Goal: Task Accomplishment & Management: Complete application form

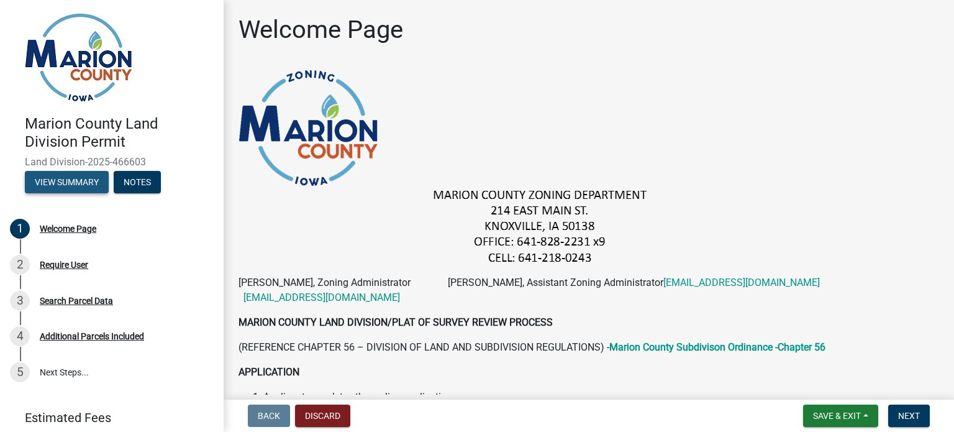
click at [87, 184] on button "View Summary" at bounding box center [67, 182] width 84 height 22
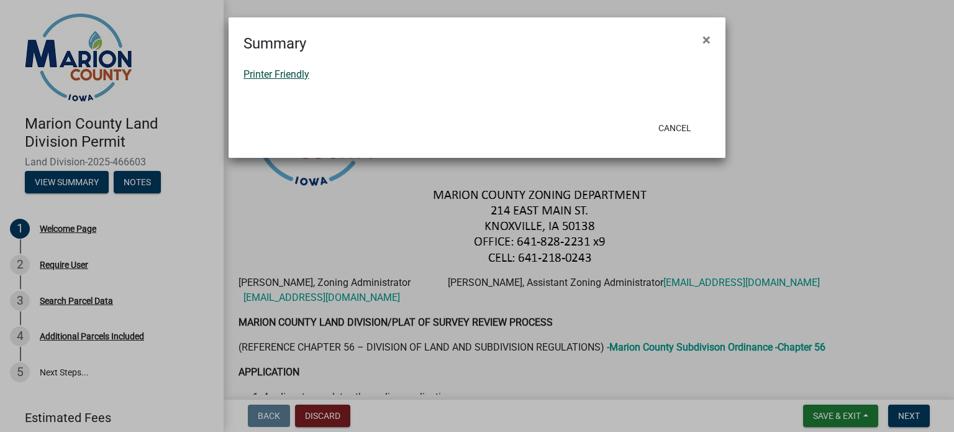
click at [258, 75] on link "Printer Friendly" at bounding box center [277, 74] width 66 height 12
click at [703, 39] on span "×" at bounding box center [707, 39] width 8 height 17
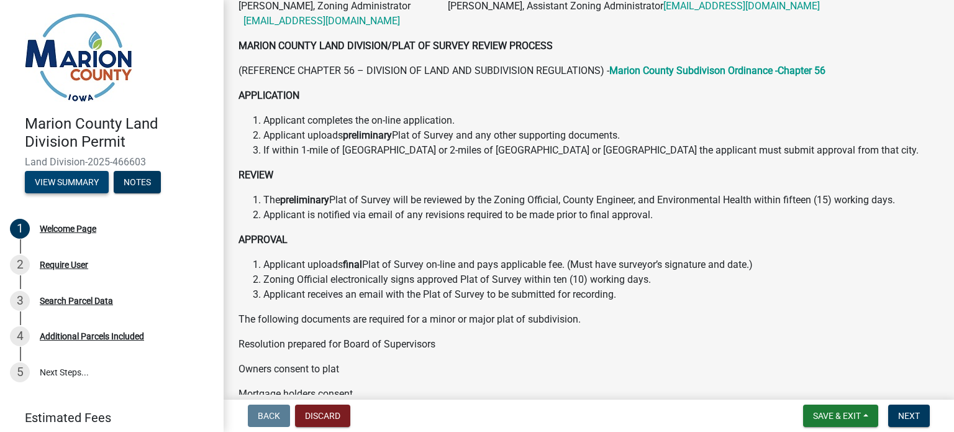
scroll to position [311, 0]
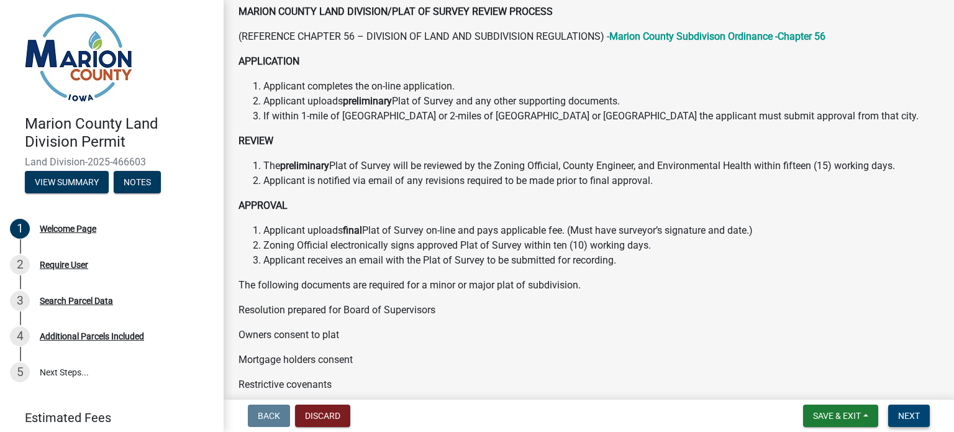
click at [899, 413] on span "Next" at bounding box center [910, 416] width 22 height 10
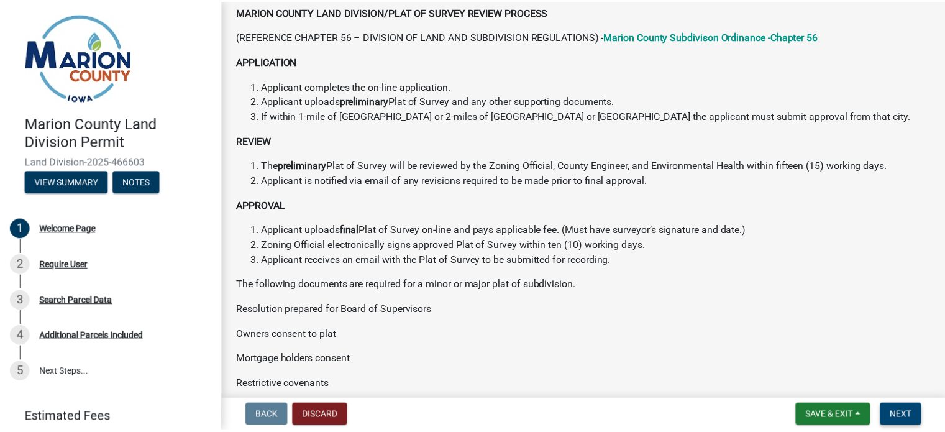
scroll to position [0, 0]
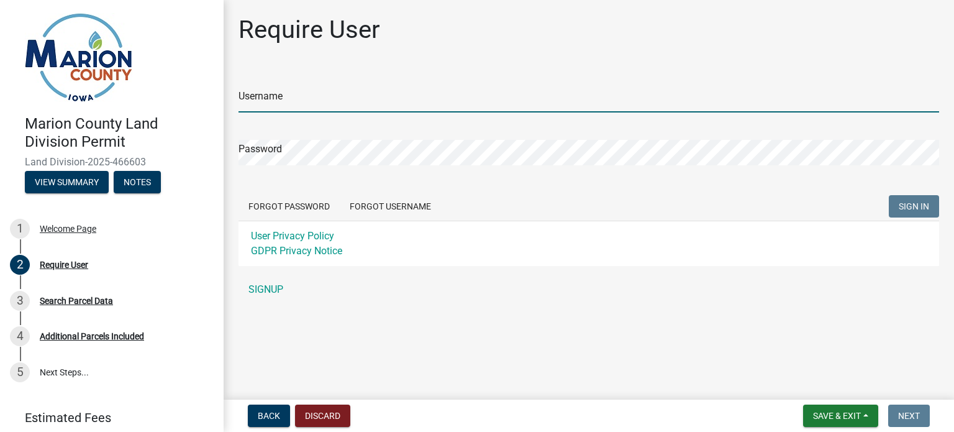
click at [347, 101] on input "Username" at bounding box center [589, 99] width 701 height 25
type input "Central [US_STATE] Surveying"
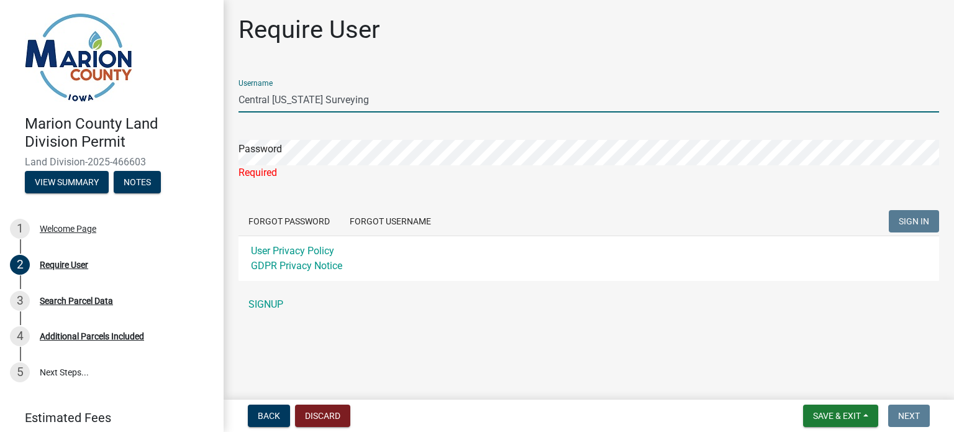
drag, startPoint x: 329, startPoint y: 99, endPoint x: 208, endPoint y: 101, distance: 121.2
click at [210, 100] on div "Marion County Land Division Permit Land Division-2025-466603 View Summary Notes…" at bounding box center [477, 216] width 954 height 432
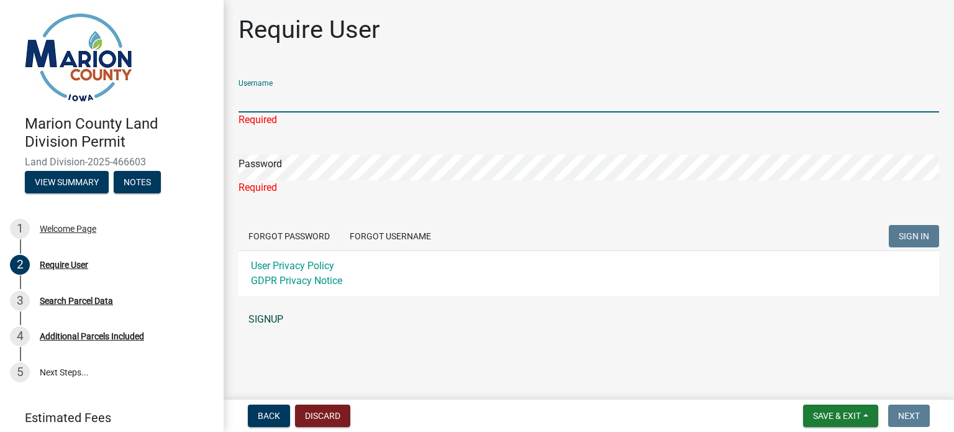
click at [275, 321] on link "SIGNUP" at bounding box center [589, 319] width 701 height 25
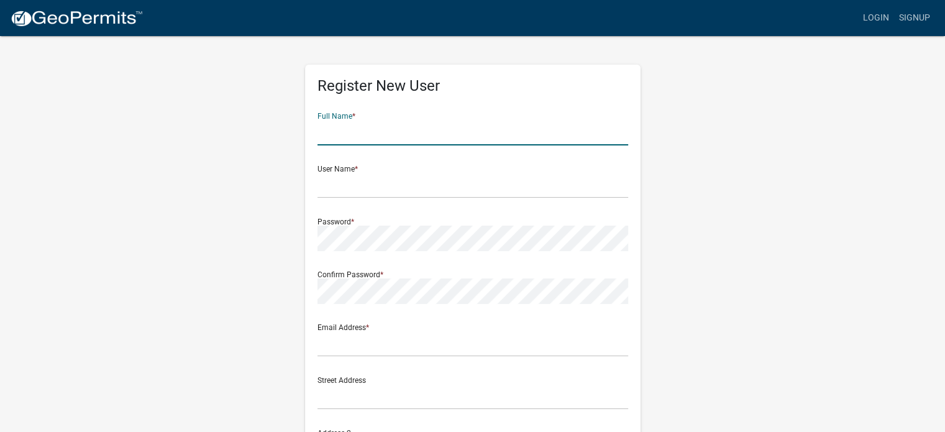
click at [367, 133] on input "text" at bounding box center [473, 132] width 311 height 25
type input "r"
type input "[PERSON_NAME]"
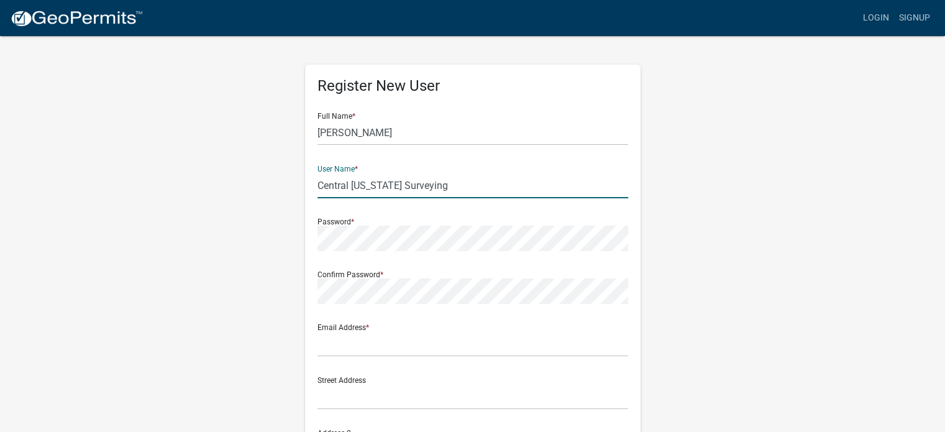
type input "Central [US_STATE] Surveying"
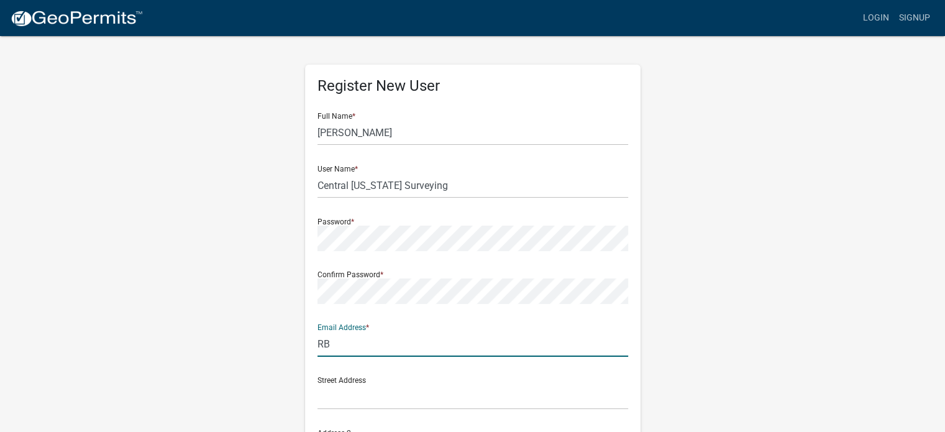
type input "R"
type input "[EMAIL_ADDRESS][DOMAIN_NAME]"
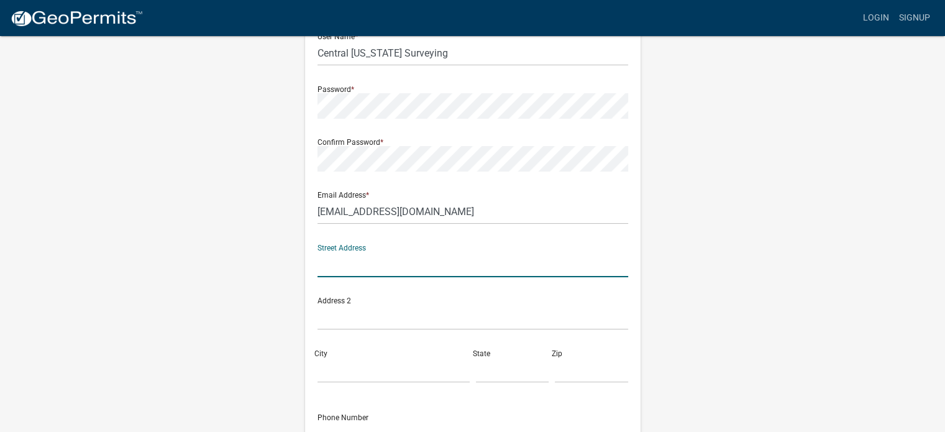
scroll to position [186, 0]
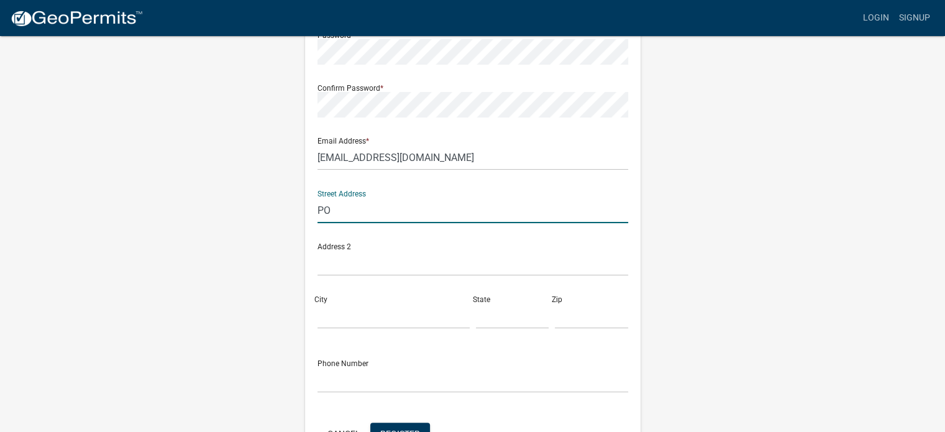
type input "PO Box 67"
type input "Jefferson"
type input "[US_STATE]"
type input "50129"
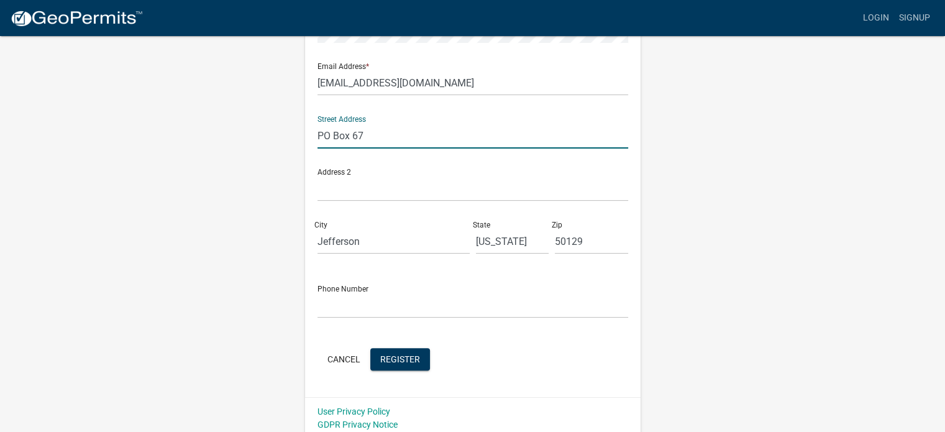
scroll to position [267, 0]
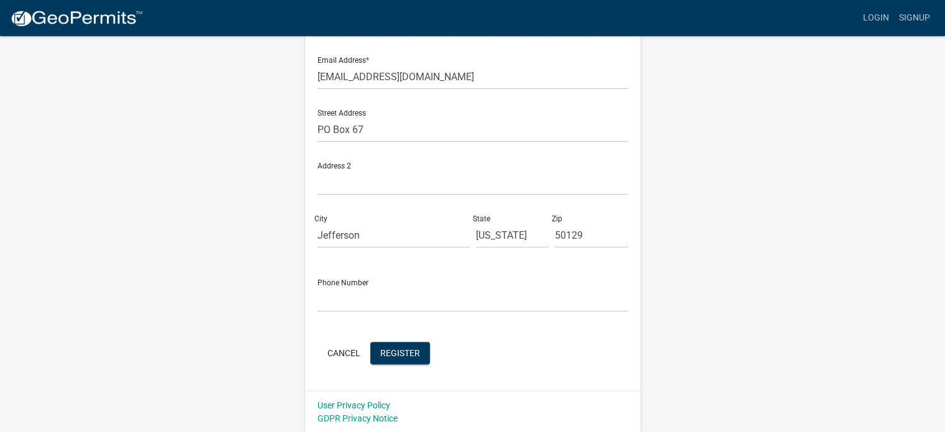
click at [353, 282] on div "Phone Number" at bounding box center [473, 290] width 311 height 43
click at [362, 295] on input "text" at bounding box center [473, 298] width 311 height 25
type input "5153702399"
click at [411, 355] on span "Register" at bounding box center [400, 352] width 40 height 10
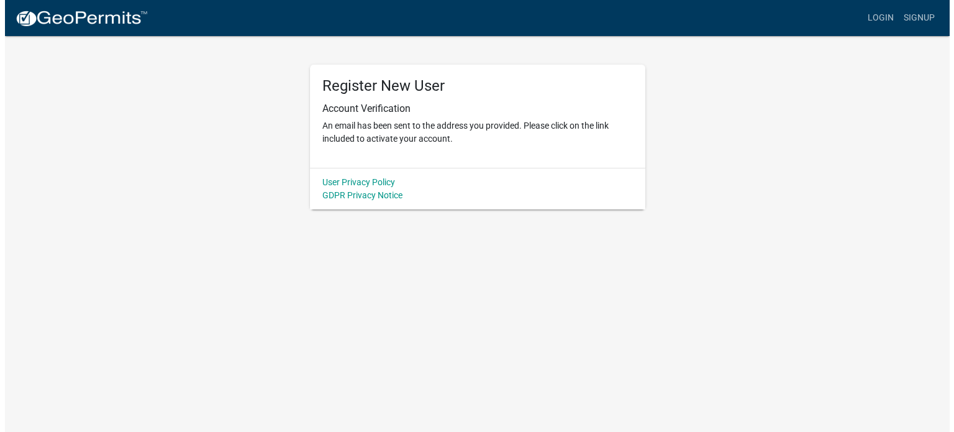
scroll to position [0, 0]
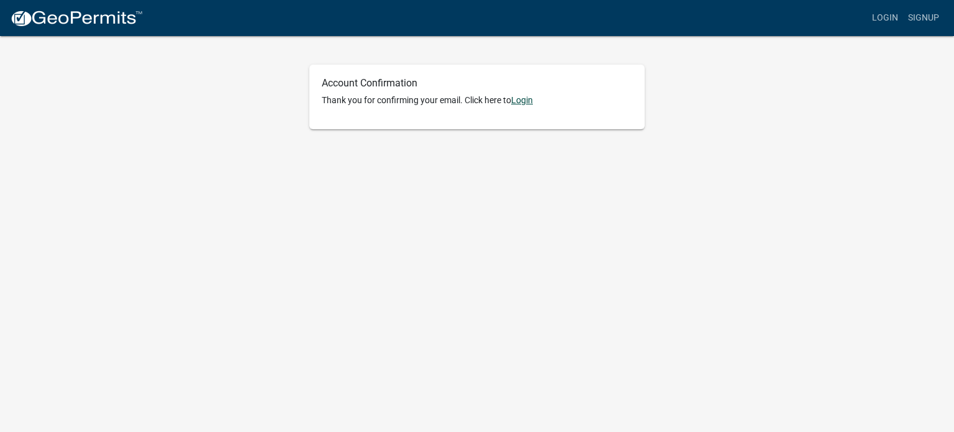
click at [523, 99] on link "Login" at bounding box center [522, 100] width 22 height 10
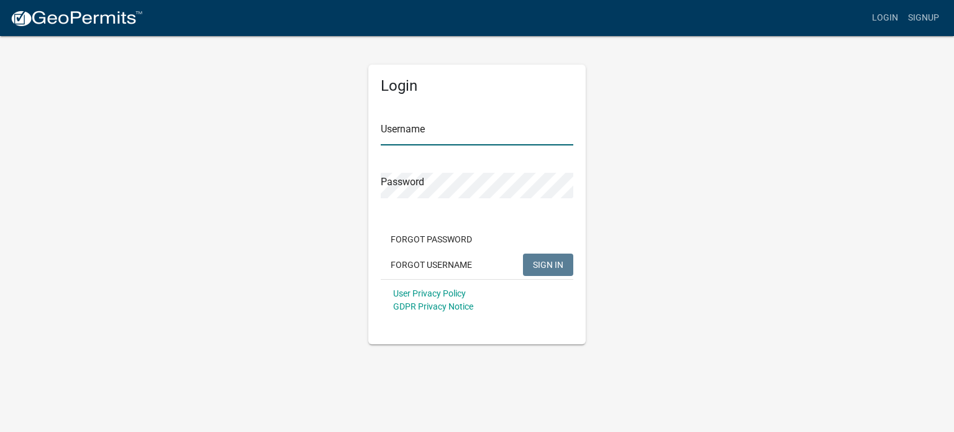
type input "Central [US_STATE] Surveying"
click at [480, 131] on input "Central [US_STATE] Surveying" at bounding box center [477, 132] width 193 height 25
click at [547, 265] on span "SIGN IN" at bounding box center [548, 264] width 30 height 10
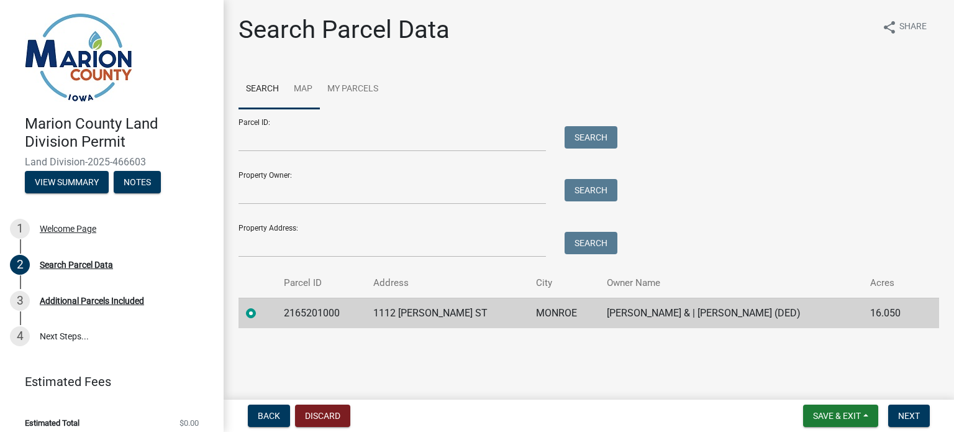
click at [311, 89] on link "Map" at bounding box center [303, 90] width 34 height 40
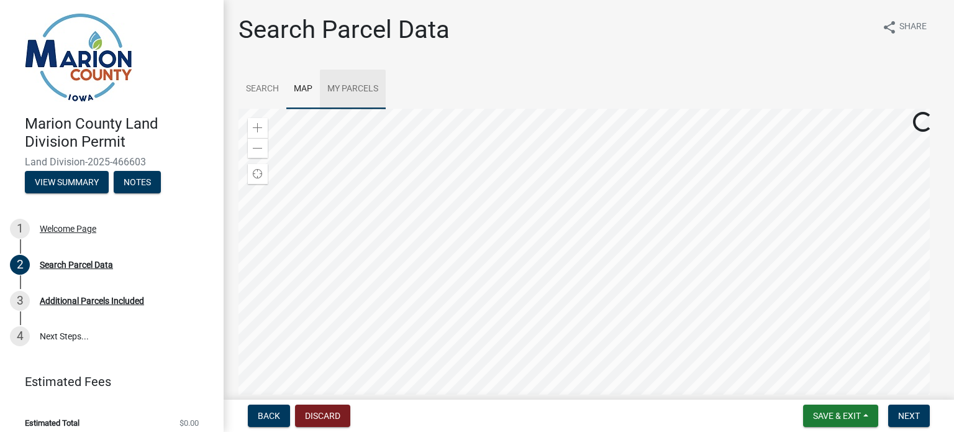
click at [333, 88] on link "My Parcels" at bounding box center [353, 90] width 66 height 40
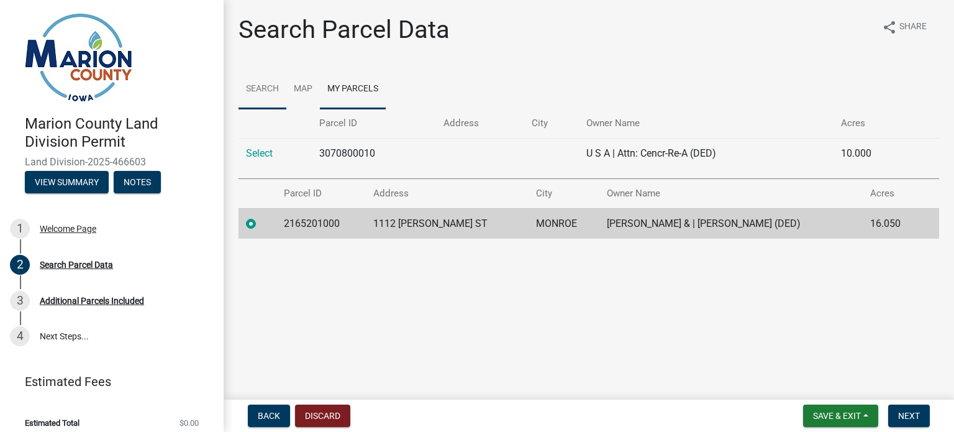
click at [257, 91] on link "Search" at bounding box center [263, 90] width 48 height 40
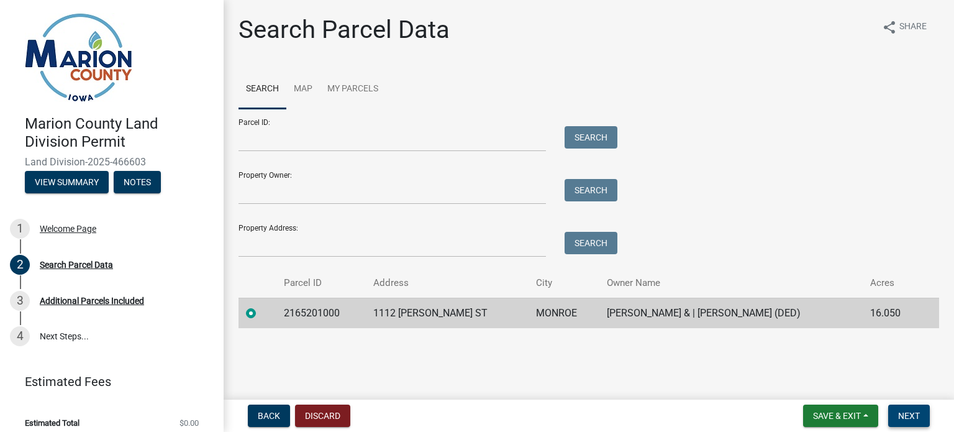
click at [908, 418] on span "Next" at bounding box center [910, 416] width 22 height 10
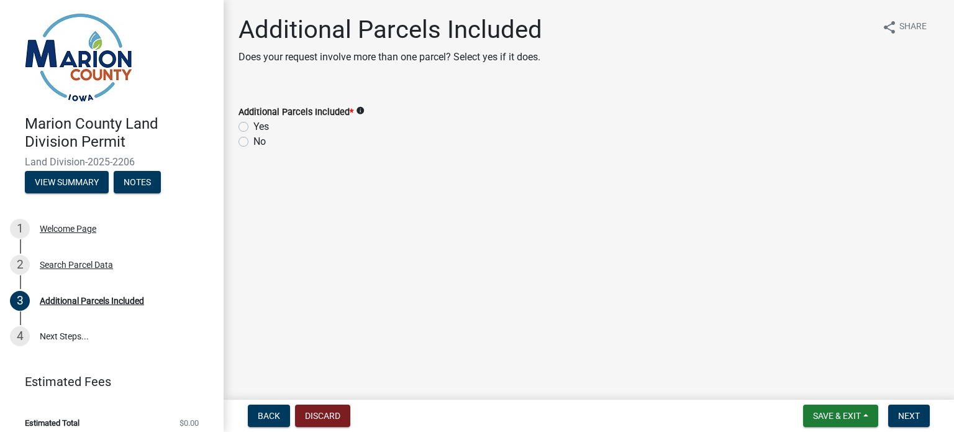
click at [254, 142] on label "No" at bounding box center [260, 141] width 12 height 15
click at [254, 142] on input "No" at bounding box center [258, 138] width 8 height 8
radio input "true"
click at [905, 411] on span "Next" at bounding box center [910, 416] width 22 height 10
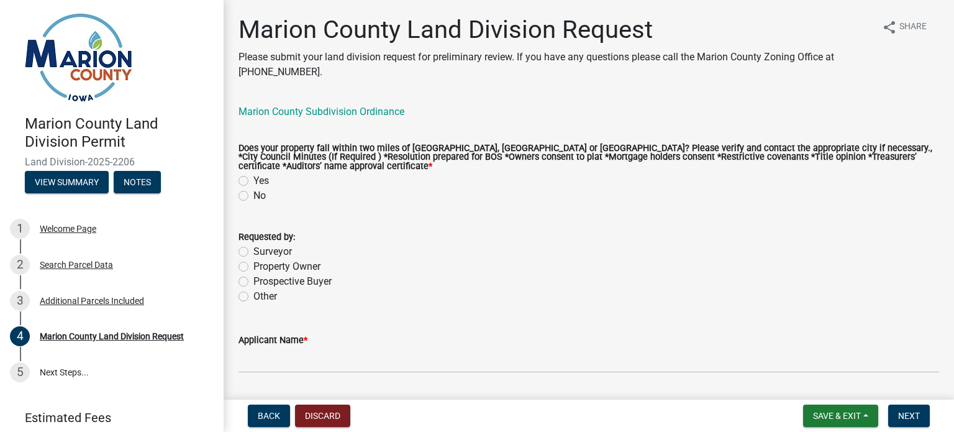
click at [254, 198] on label "No" at bounding box center [260, 195] width 12 height 15
click at [254, 196] on input "No" at bounding box center [258, 192] width 8 height 8
radio input "true"
click at [245, 257] on div "Surveyor" at bounding box center [589, 251] width 701 height 15
click at [254, 250] on label "Surveyor" at bounding box center [273, 251] width 39 height 15
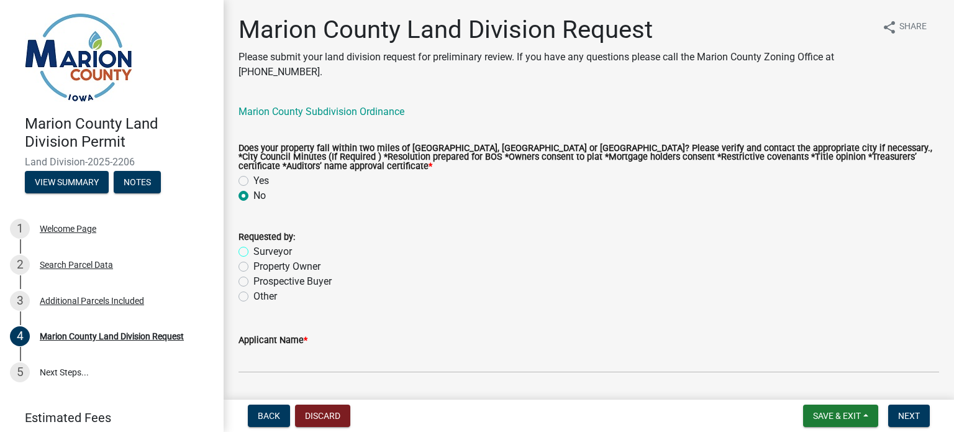
click at [254, 250] on input "Surveyor" at bounding box center [258, 248] width 8 height 8
radio input "true"
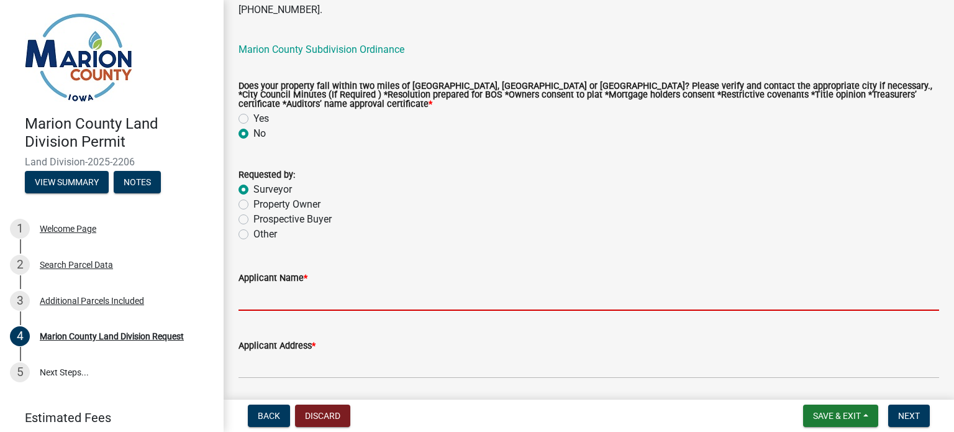
click at [306, 298] on input "Applicant Name *" at bounding box center [589, 297] width 701 height 25
type input "Robert Bills"
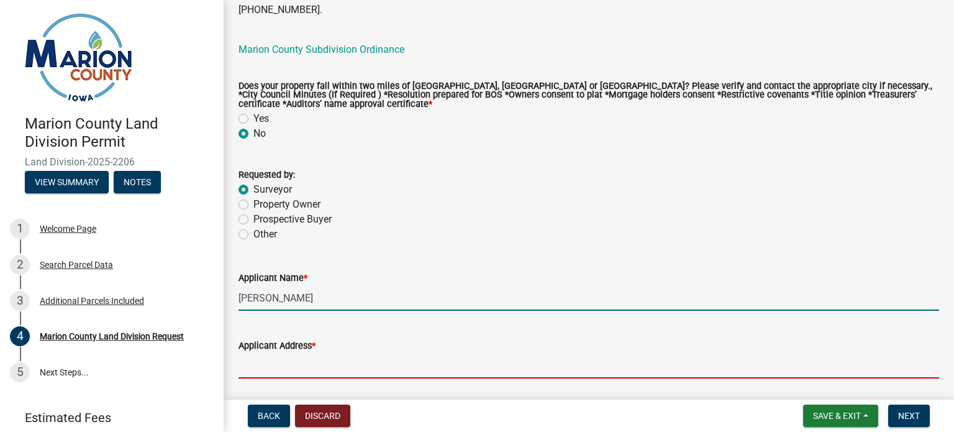
type input "1701 C Ave"
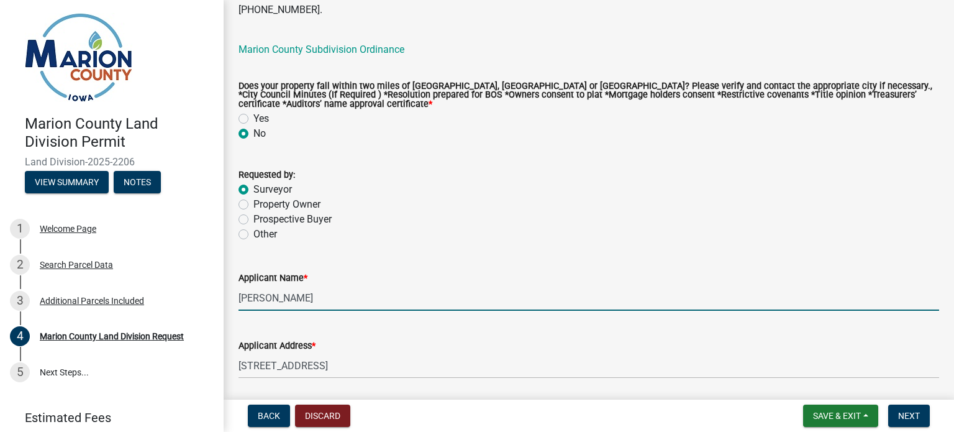
type input "Scranton"
type input "[US_STATE]"
type input "51462"
type input "5153702399"
type input "[EMAIL_ADDRESS][DOMAIN_NAME]"
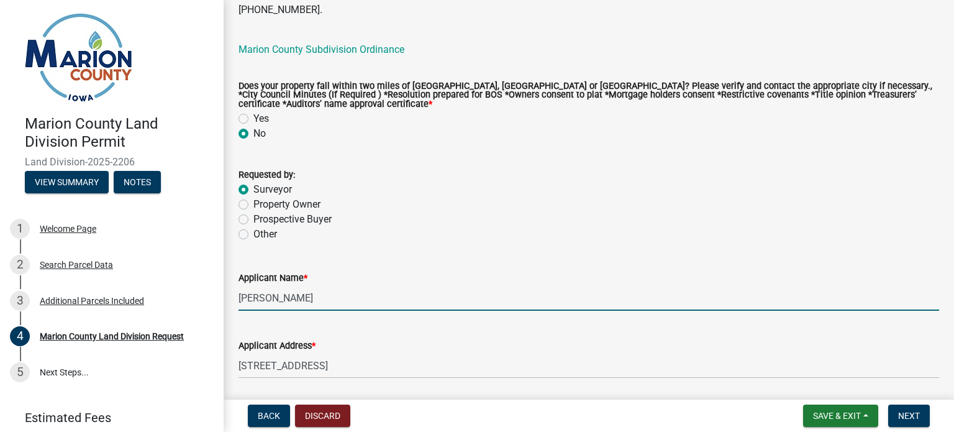
click at [332, 303] on input "Robert Bills" at bounding box center [589, 297] width 701 height 25
type input "[PERSON_NAME]"
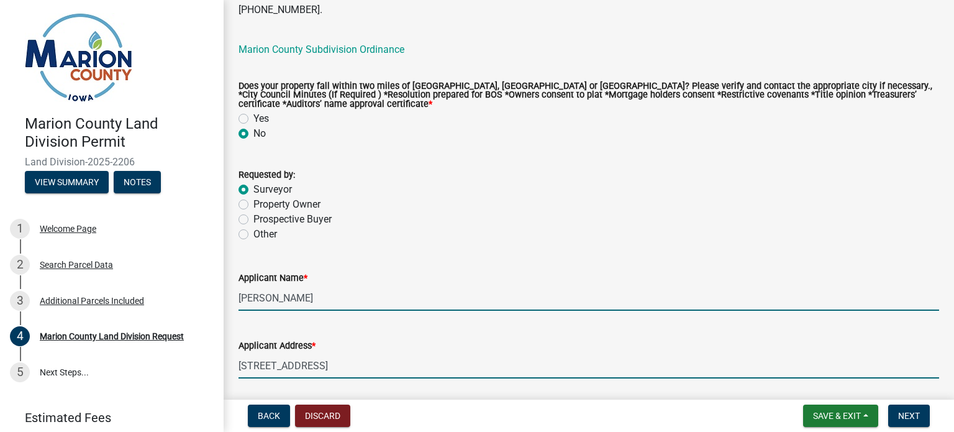
click at [344, 359] on input "1701 C Ave" at bounding box center [589, 365] width 701 height 25
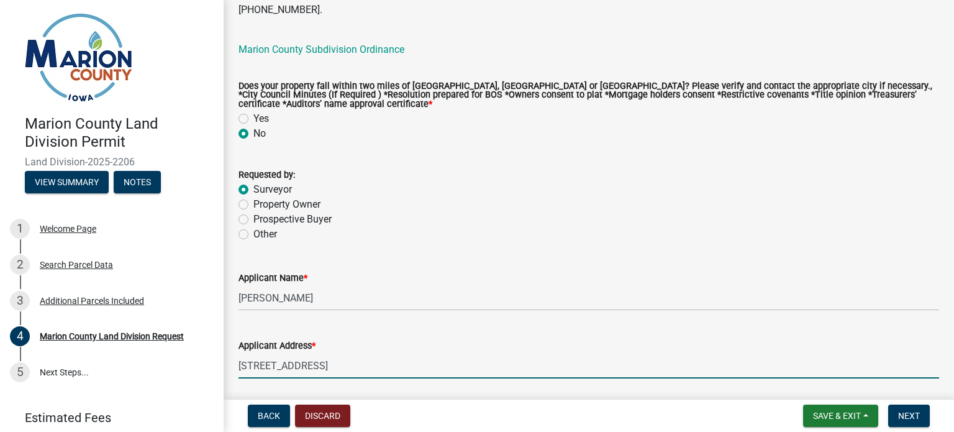
type input "PO Box 67"
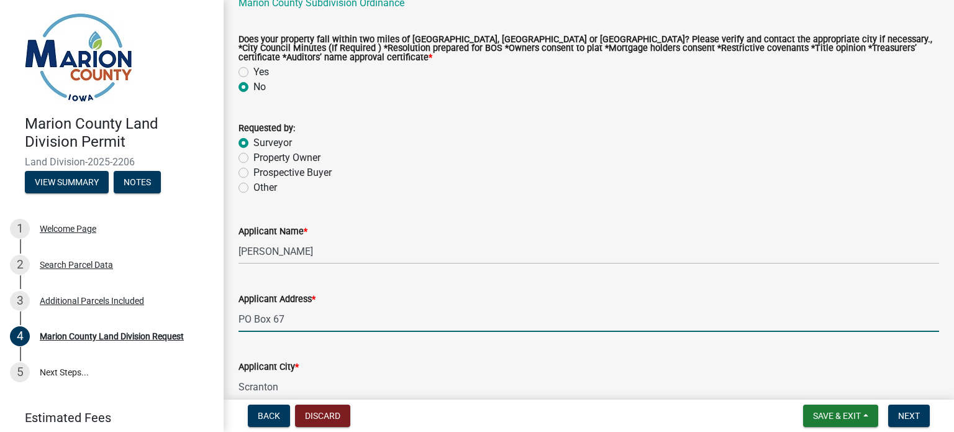
scroll to position [249, 0]
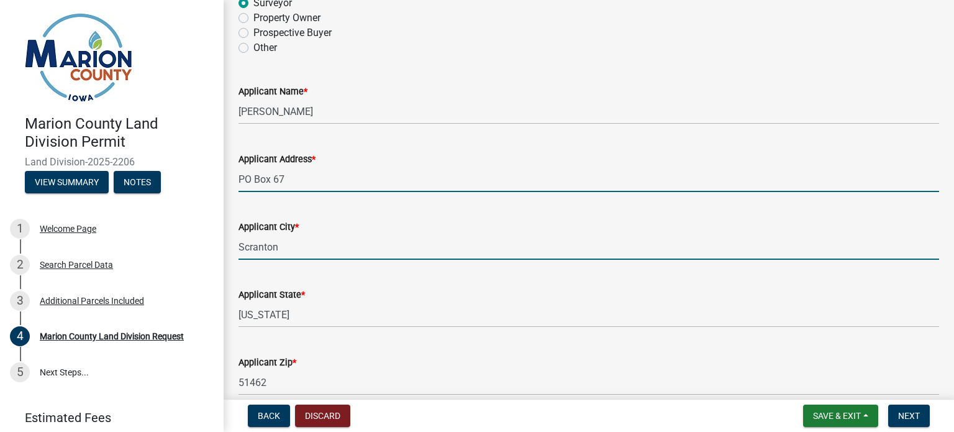
click at [288, 242] on input "Scranton" at bounding box center [589, 246] width 701 height 25
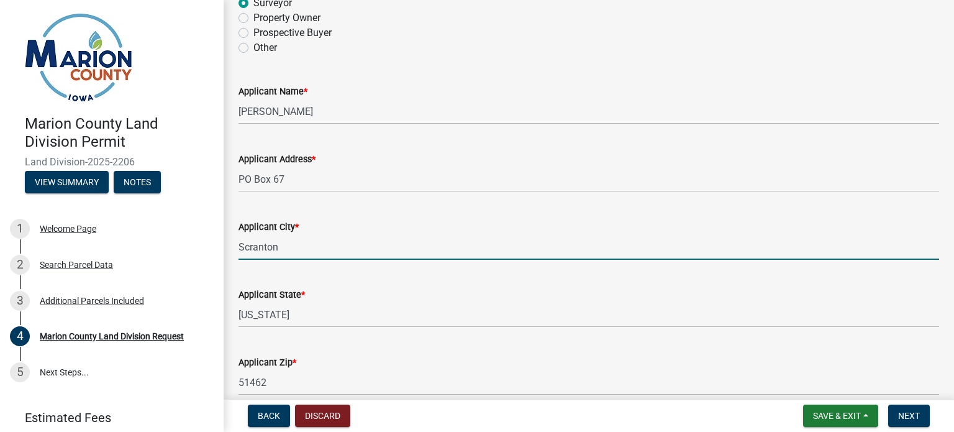
type input "Jefferson"
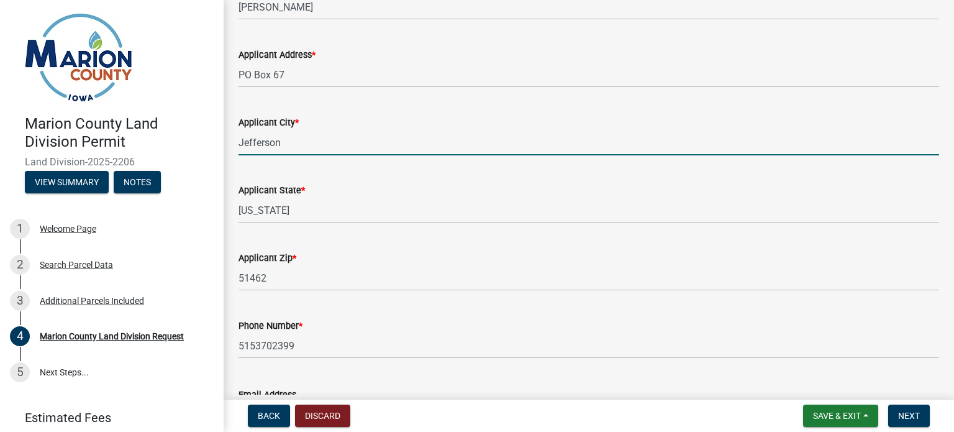
scroll to position [373, 0]
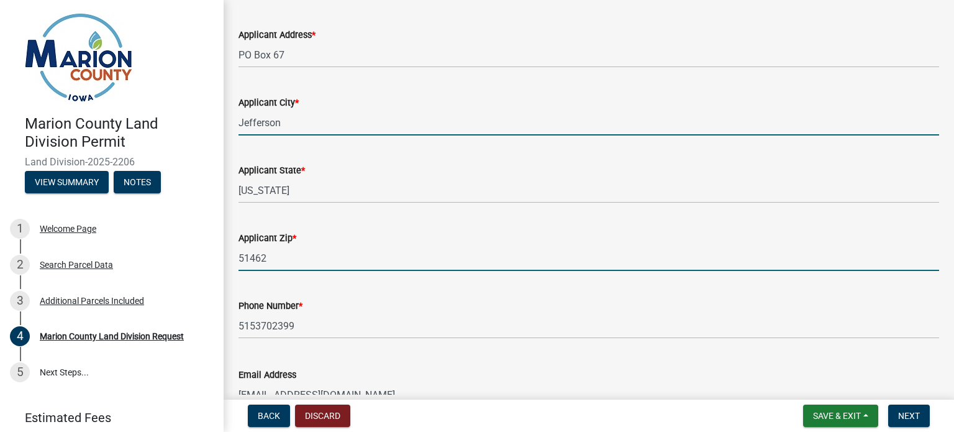
click at [345, 248] on input "51462" at bounding box center [589, 257] width 701 height 25
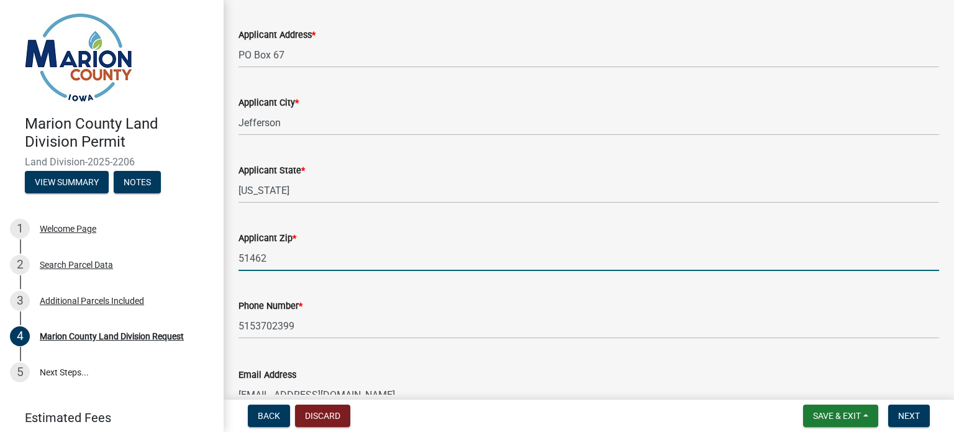
type input "50129"
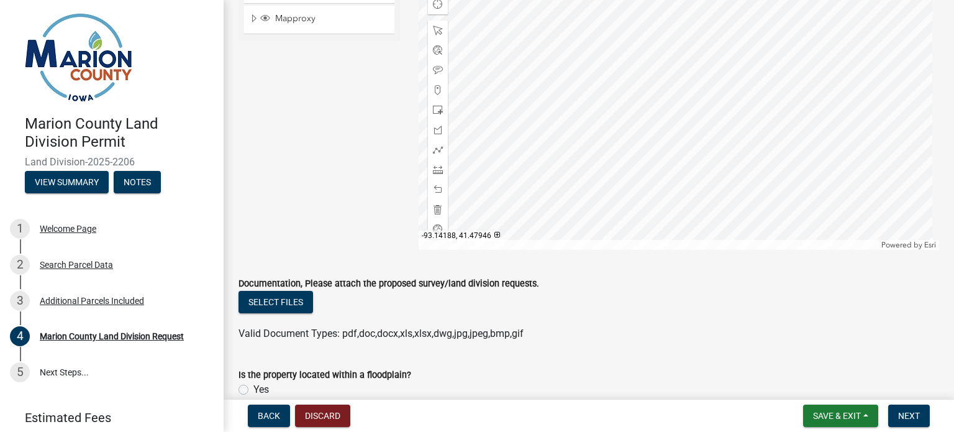
scroll to position [1616, 0]
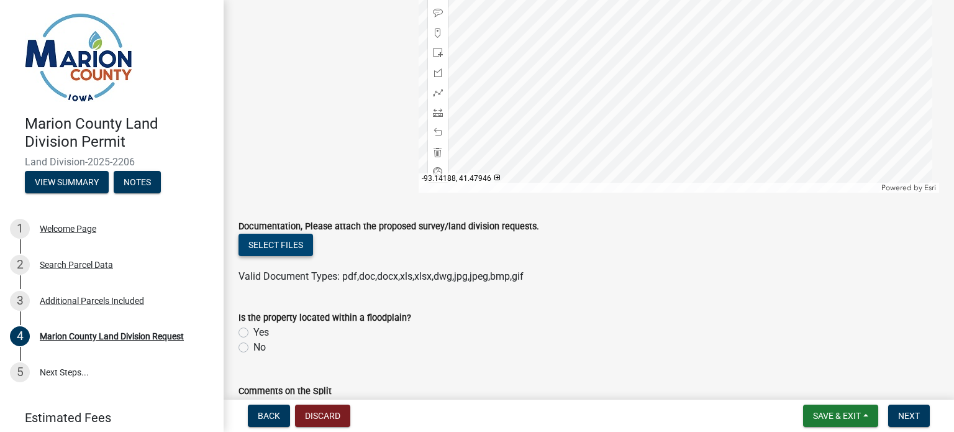
click at [297, 246] on button "Select files" at bounding box center [276, 245] width 75 height 22
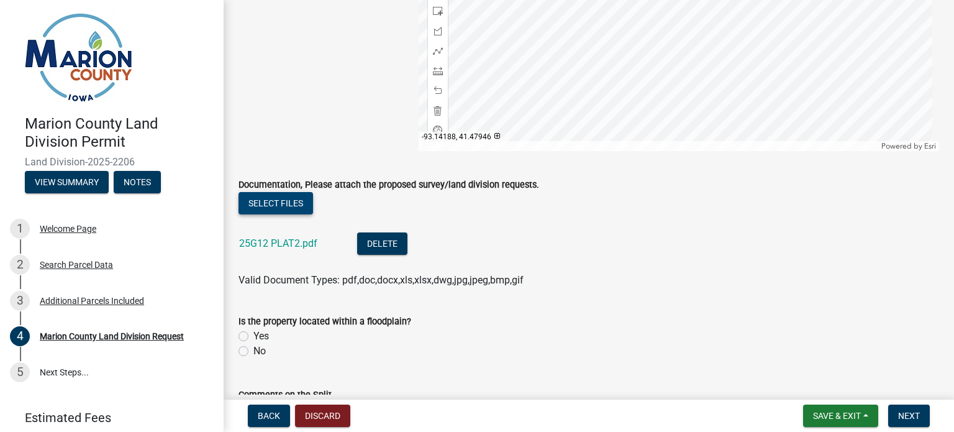
scroll to position [1678, 0]
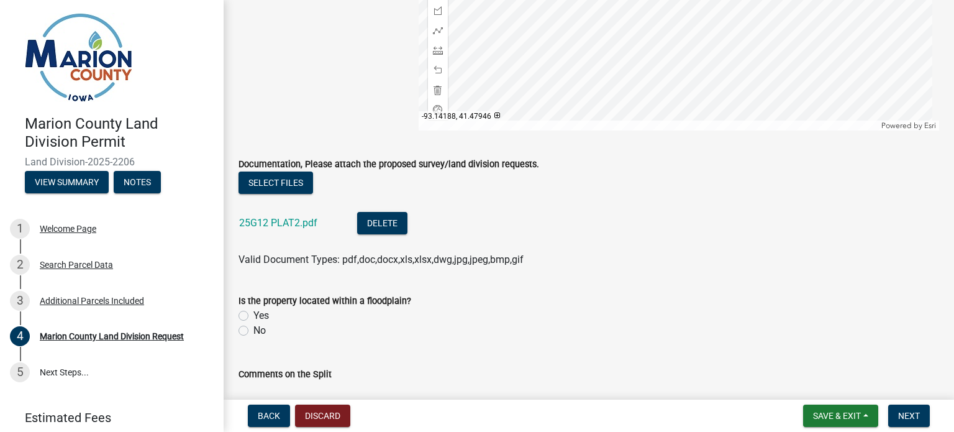
click at [254, 330] on label "No" at bounding box center [260, 330] width 12 height 15
click at [254, 330] on input "No" at bounding box center [258, 327] width 8 height 8
radio input "true"
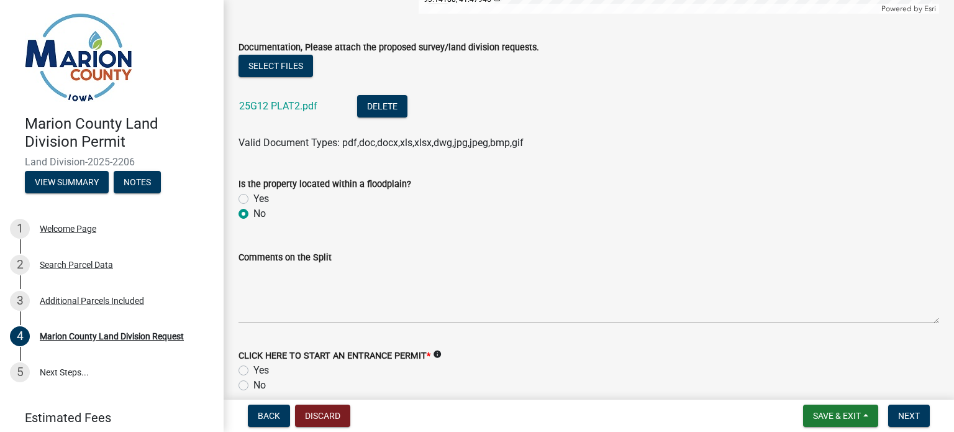
scroll to position [1802, 0]
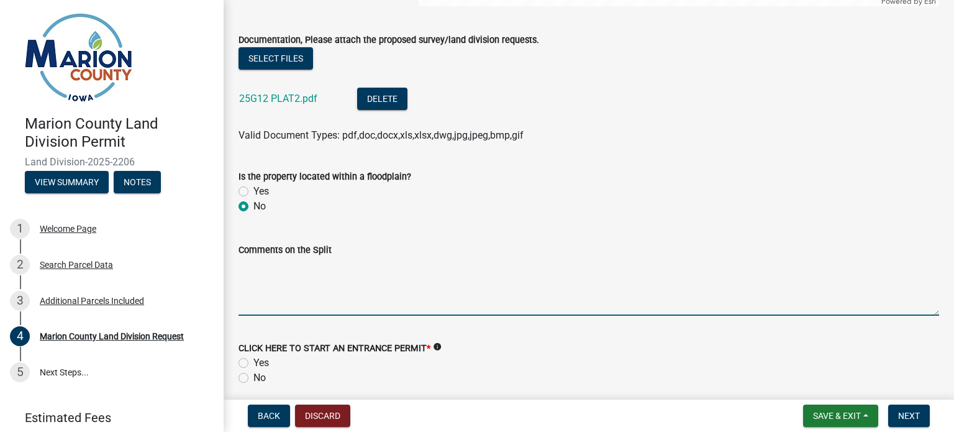
click at [285, 285] on textarea "Comments on the Split" at bounding box center [589, 286] width 701 height 58
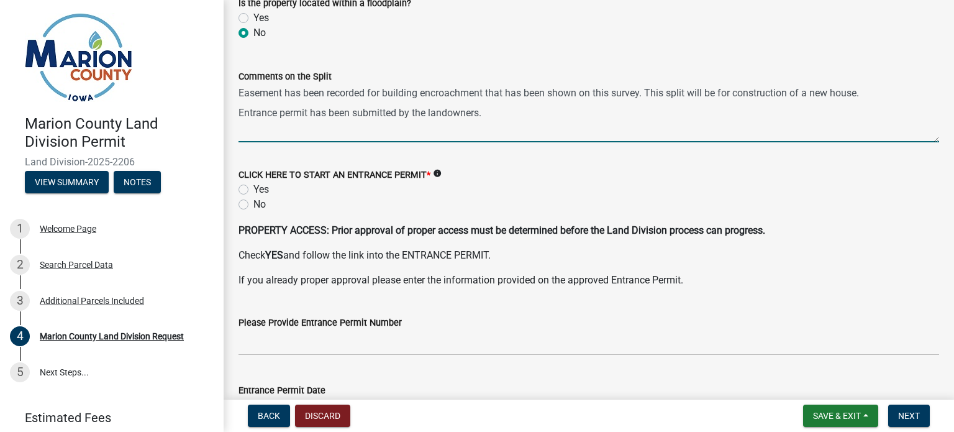
scroll to position [1988, 0]
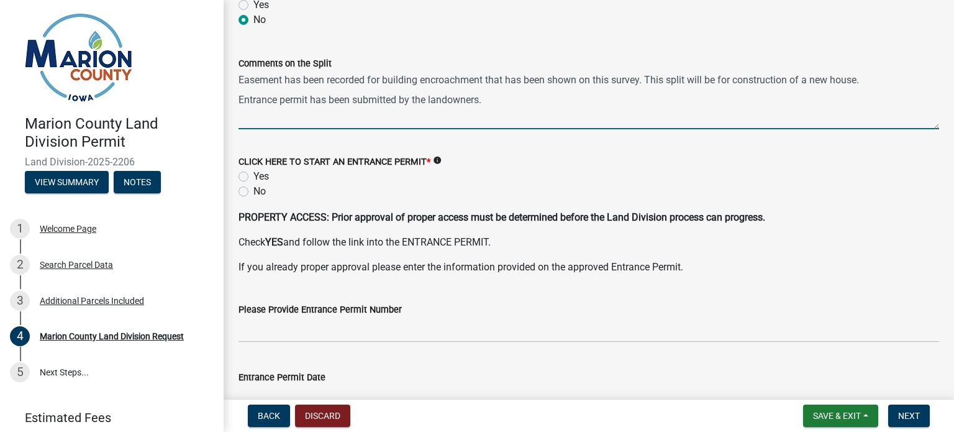
type textarea "Easement has been recorded for building encroachment that has been shown on thi…"
click at [436, 161] on icon "info" at bounding box center [437, 160] width 9 height 9
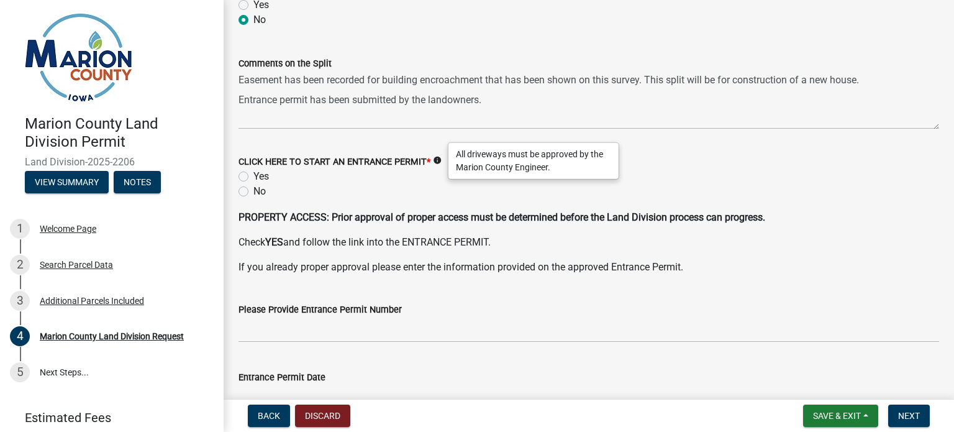
click at [436, 161] on icon "info" at bounding box center [437, 160] width 9 height 9
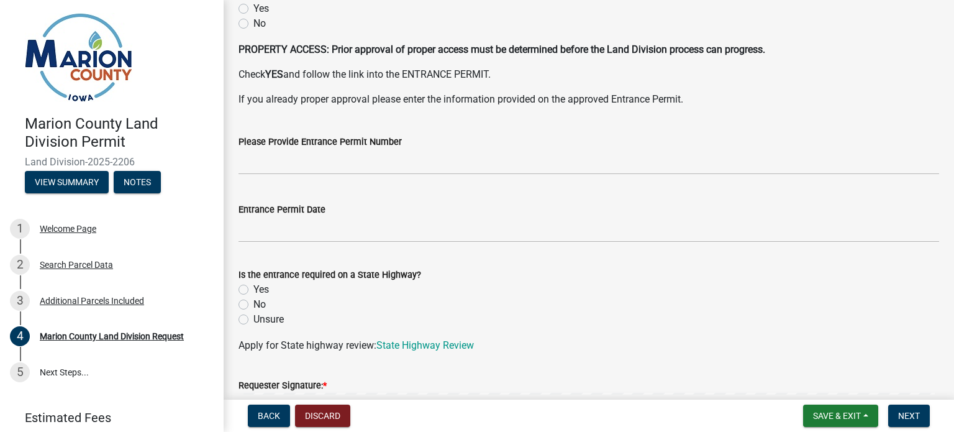
scroll to position [2175, 0]
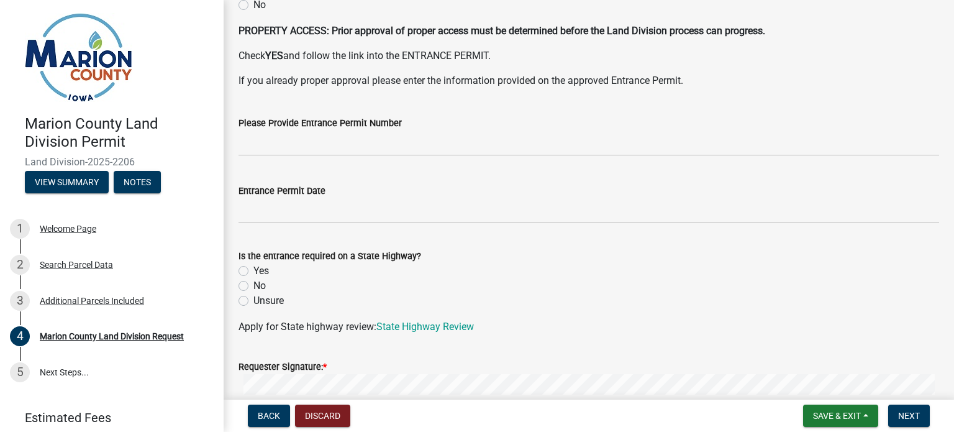
click at [254, 288] on label "No" at bounding box center [260, 285] width 12 height 15
click at [254, 286] on input "No" at bounding box center [258, 282] width 8 height 8
radio input "true"
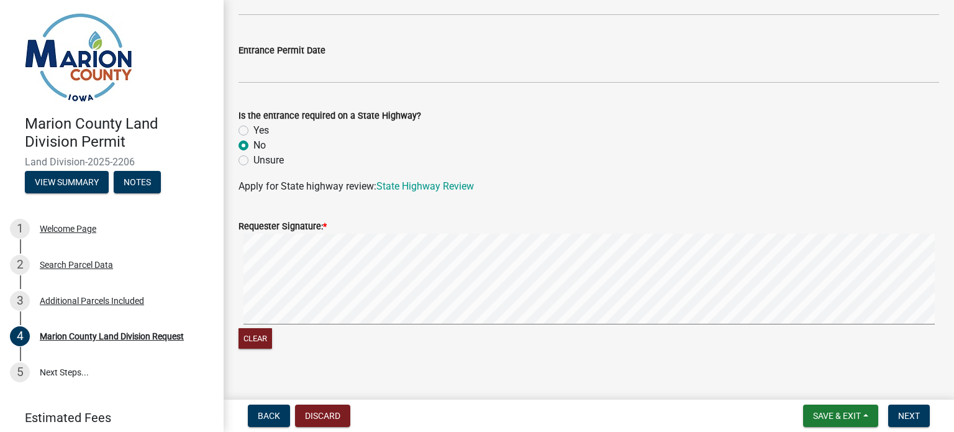
scroll to position [2331, 0]
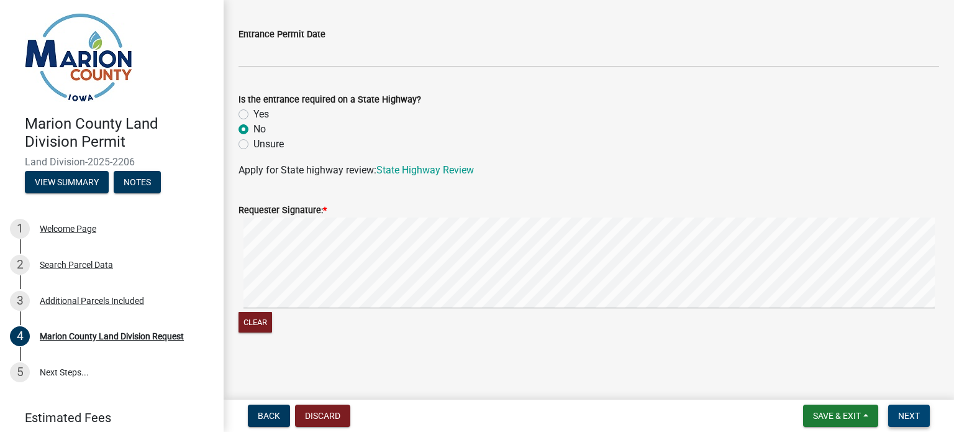
click at [905, 412] on span "Next" at bounding box center [910, 416] width 22 height 10
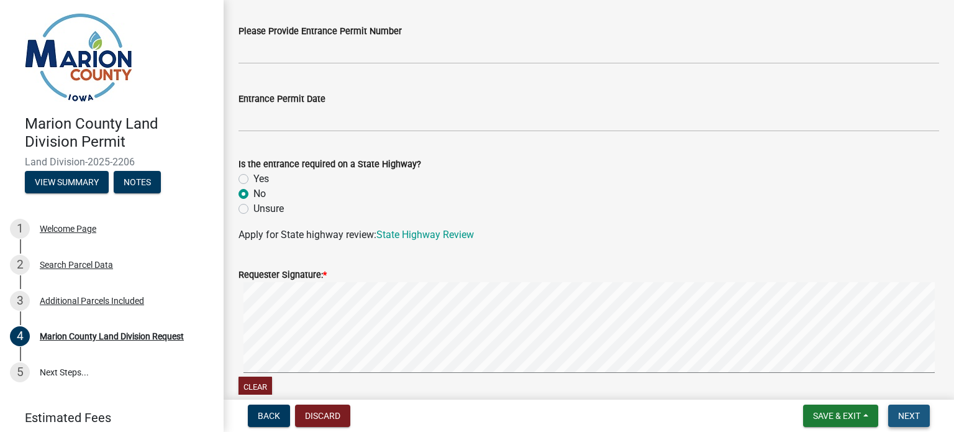
scroll to position [2396, 0]
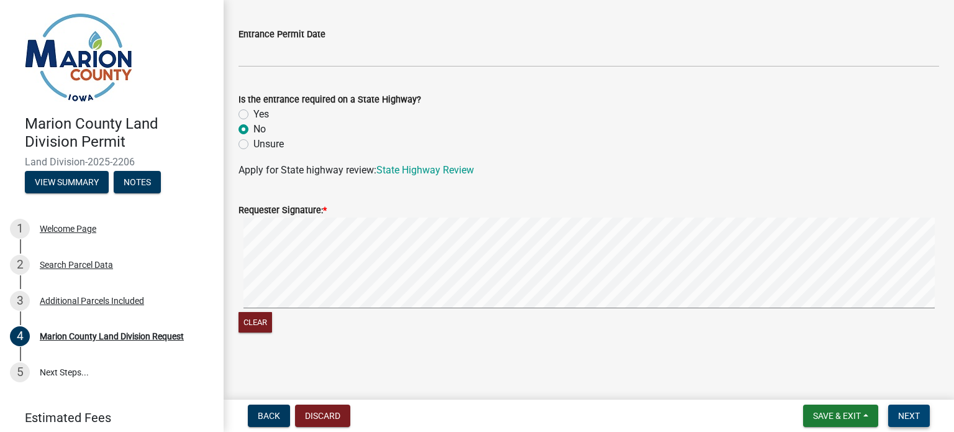
click at [914, 414] on span "Next" at bounding box center [910, 416] width 22 height 10
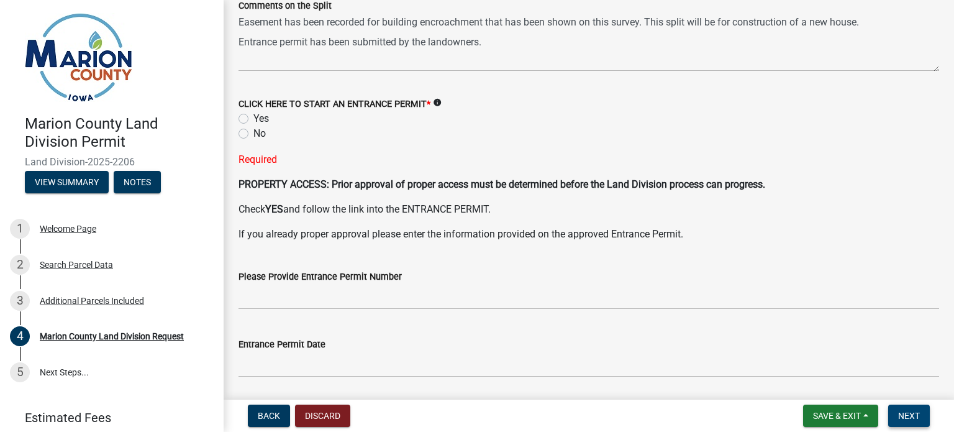
scroll to position [2085, 0]
click at [254, 129] on label "No" at bounding box center [260, 134] width 12 height 15
click at [254, 129] on input "No" at bounding box center [258, 131] width 8 height 8
radio input "true"
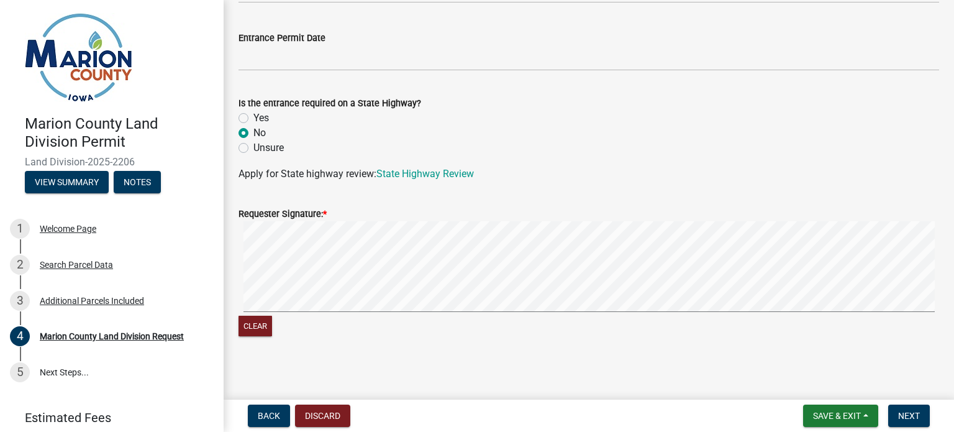
scroll to position [2371, 0]
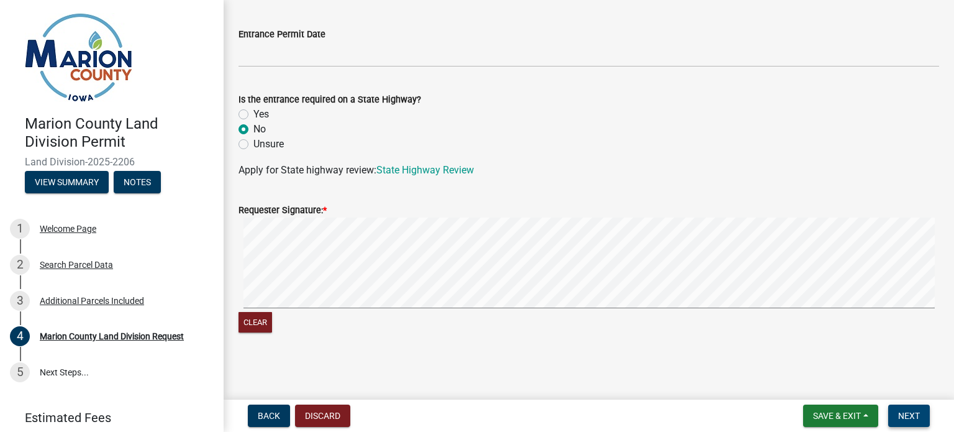
click at [915, 415] on span "Next" at bounding box center [910, 416] width 22 height 10
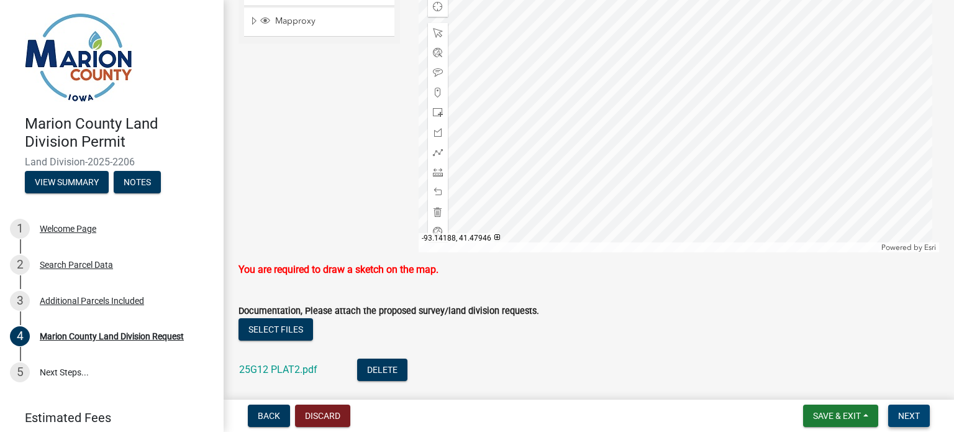
scroll to position [1563, 0]
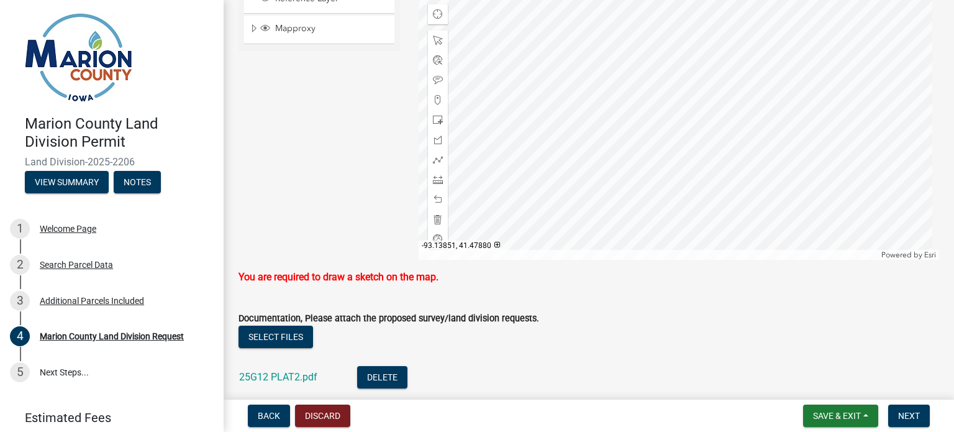
click at [614, 117] on div at bounding box center [679, 104] width 521 height 311
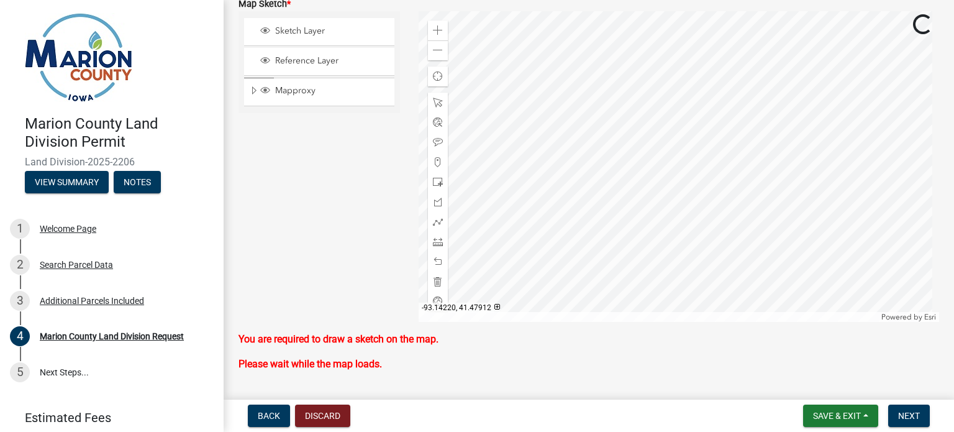
scroll to position [1439, 0]
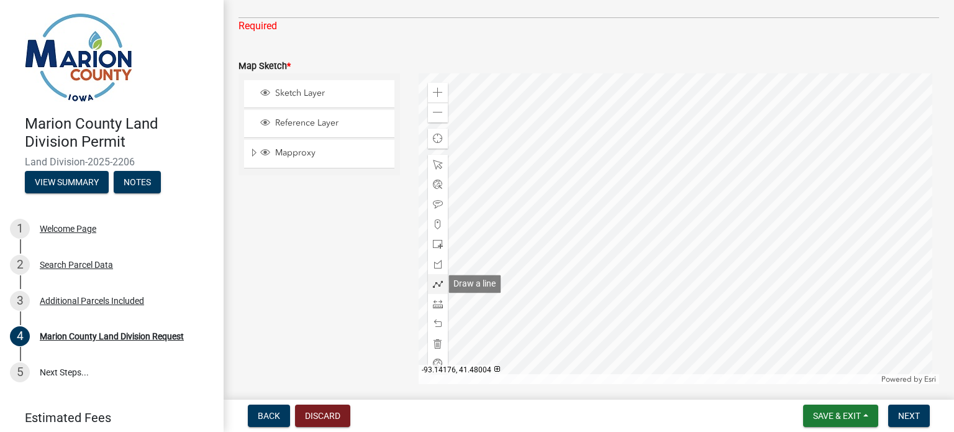
click at [437, 286] on span at bounding box center [438, 284] width 10 height 10
click at [613, 243] on div at bounding box center [679, 228] width 521 height 311
click at [663, 243] on div at bounding box center [679, 228] width 521 height 311
click at [664, 167] on div at bounding box center [679, 228] width 521 height 311
click at [611, 167] on div at bounding box center [679, 228] width 521 height 311
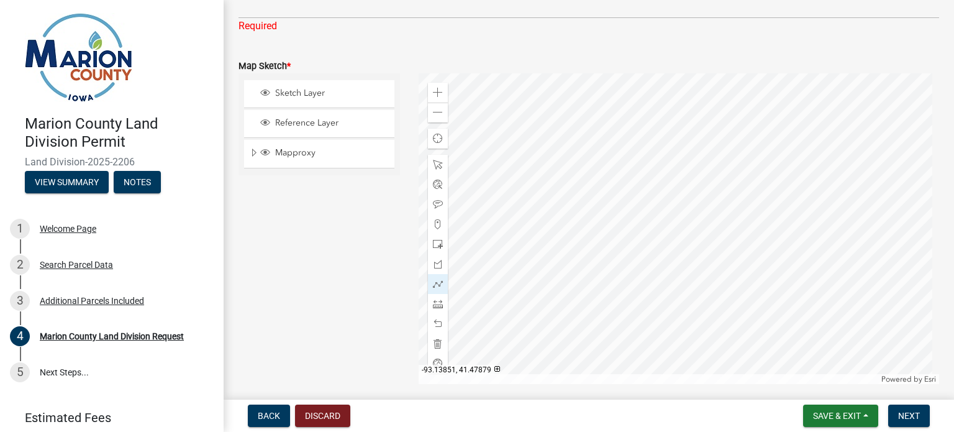
click at [613, 243] on div at bounding box center [679, 228] width 521 height 311
click at [917, 418] on span "Next" at bounding box center [910, 416] width 22 height 10
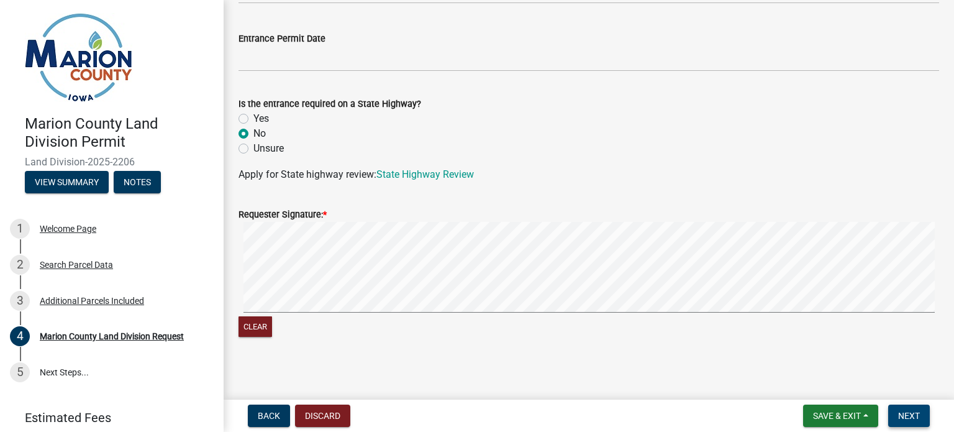
scroll to position [2346, 0]
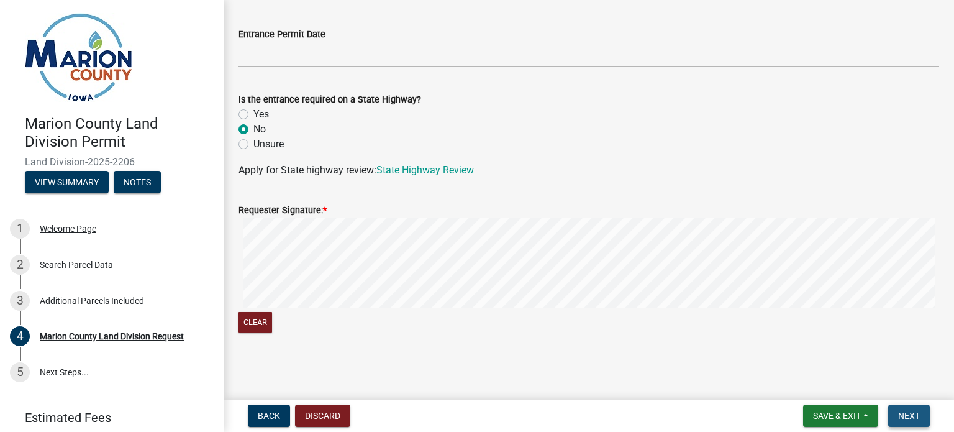
click at [910, 412] on span "Next" at bounding box center [910, 416] width 22 height 10
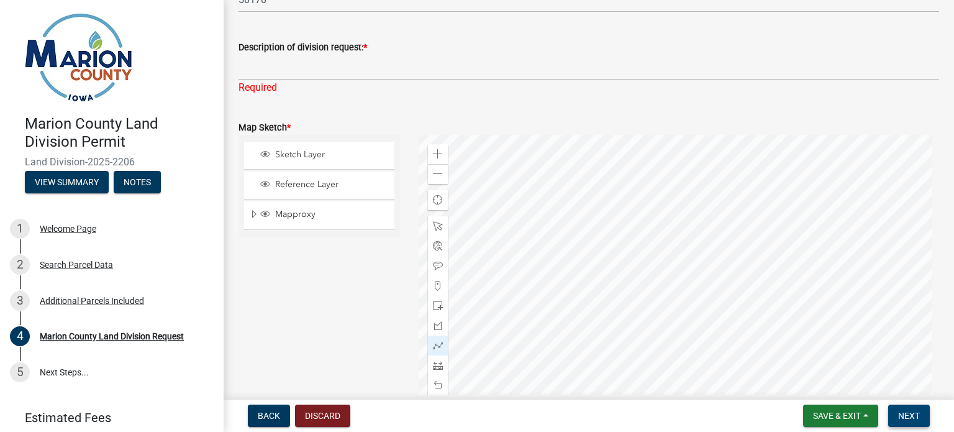
scroll to position [1352, 0]
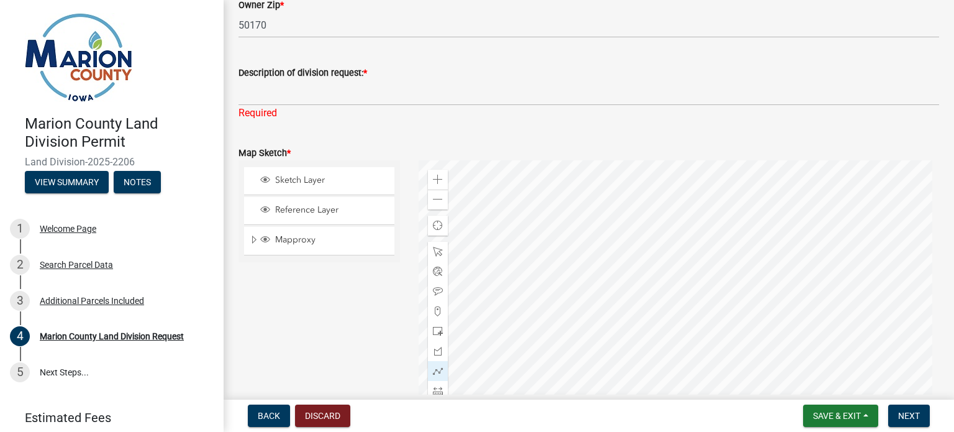
click at [291, 144] on form "Map Sketch * Sketch Layer Reference Layer Mapproxy Surveys Townships Political …" at bounding box center [589, 300] width 701 height 341
click at [308, 183] on span "Sketch Layer" at bounding box center [331, 180] width 118 height 11
click at [610, 254] on div at bounding box center [679, 315] width 521 height 311
click at [661, 253] on div at bounding box center [679, 315] width 521 height 311
click at [657, 330] on div at bounding box center [679, 315] width 521 height 311
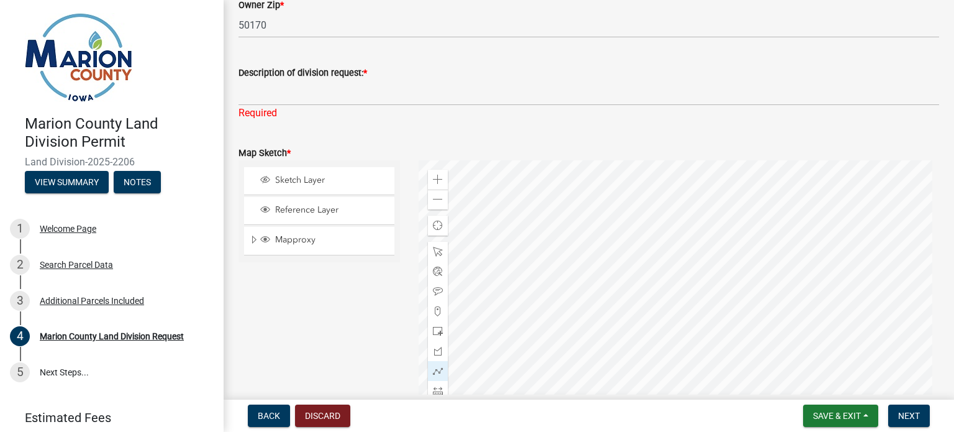
click at [612, 330] on div at bounding box center [679, 315] width 521 height 311
click at [612, 255] on div at bounding box center [679, 315] width 521 height 311
click at [308, 181] on span "Sketch Layer" at bounding box center [331, 180] width 118 height 11
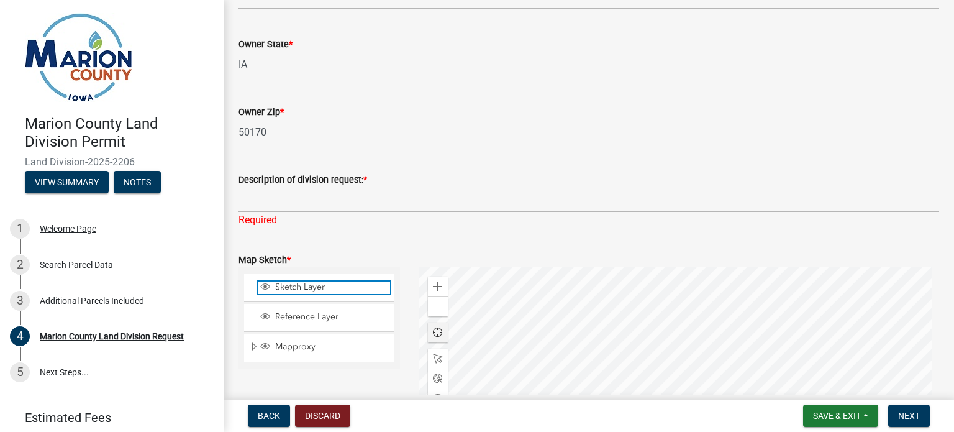
scroll to position [1414, 0]
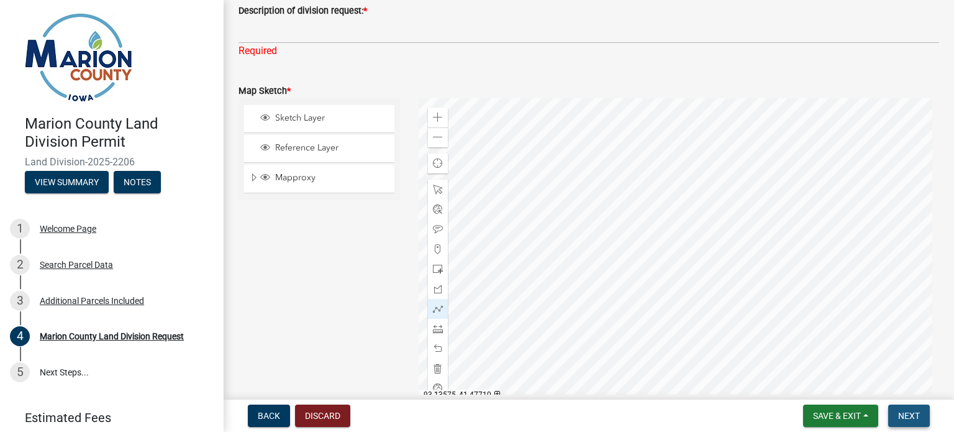
click at [920, 414] on span "Next" at bounding box center [910, 416] width 22 height 10
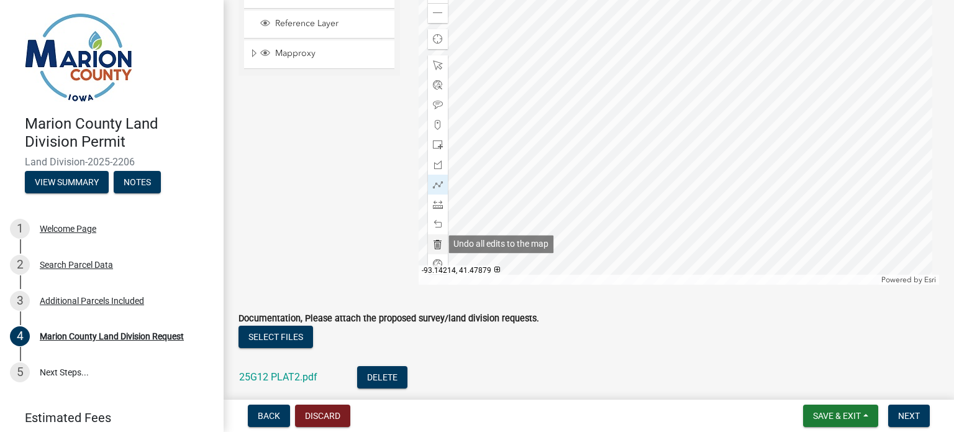
click at [431, 250] on div at bounding box center [438, 244] width 20 height 20
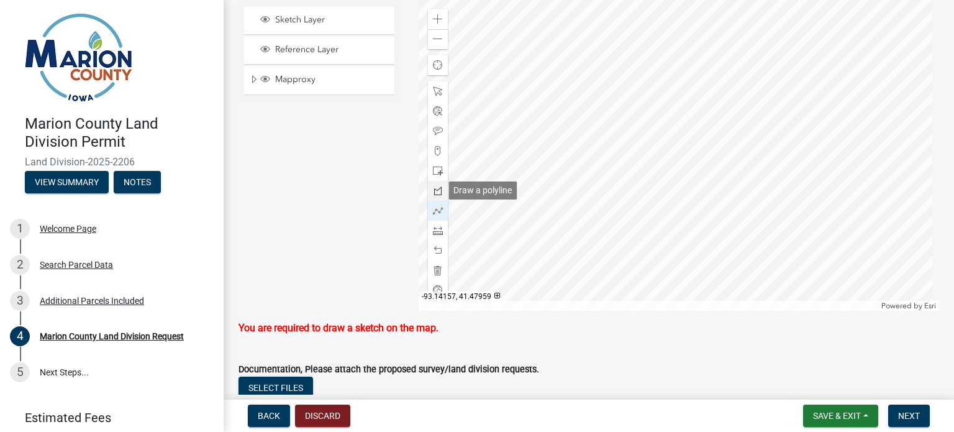
click at [436, 190] on span at bounding box center [438, 191] width 10 height 10
click at [612, 93] on div at bounding box center [679, 155] width 521 height 311
click at [654, 92] on div at bounding box center [679, 155] width 521 height 311
click at [652, 168] on div at bounding box center [679, 155] width 521 height 311
click at [611, 168] on div at bounding box center [679, 155] width 521 height 311
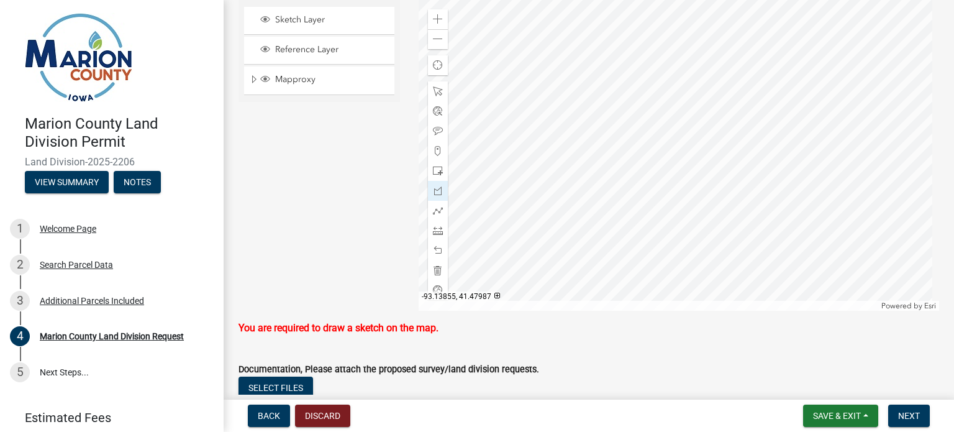
click at [611, 91] on div at bounding box center [679, 155] width 521 height 311
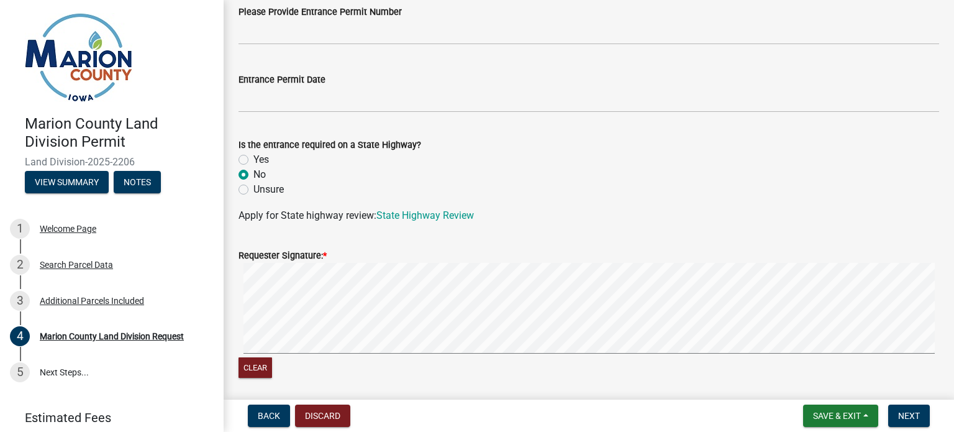
scroll to position [2346, 0]
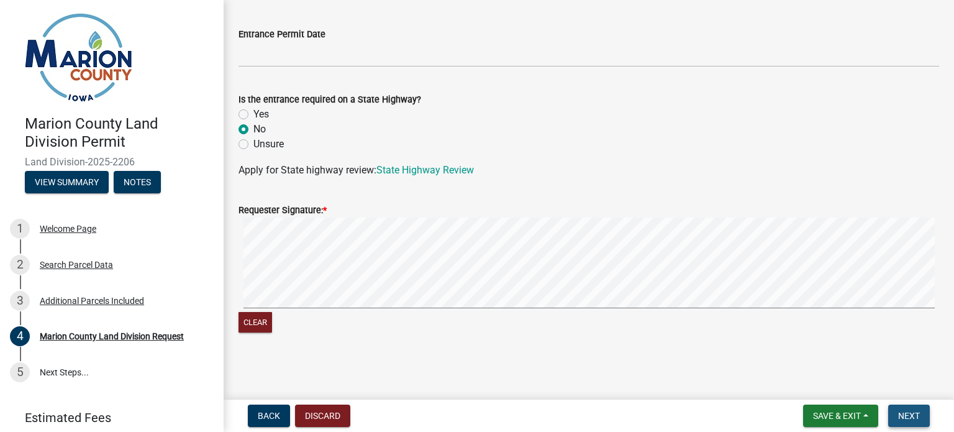
click at [911, 417] on span "Next" at bounding box center [910, 416] width 22 height 10
click at [70, 368] on link "5 Next Steps..." at bounding box center [112, 372] width 224 height 36
click at [176, 340] on div "Marion County Land Division Request" at bounding box center [112, 336] width 144 height 9
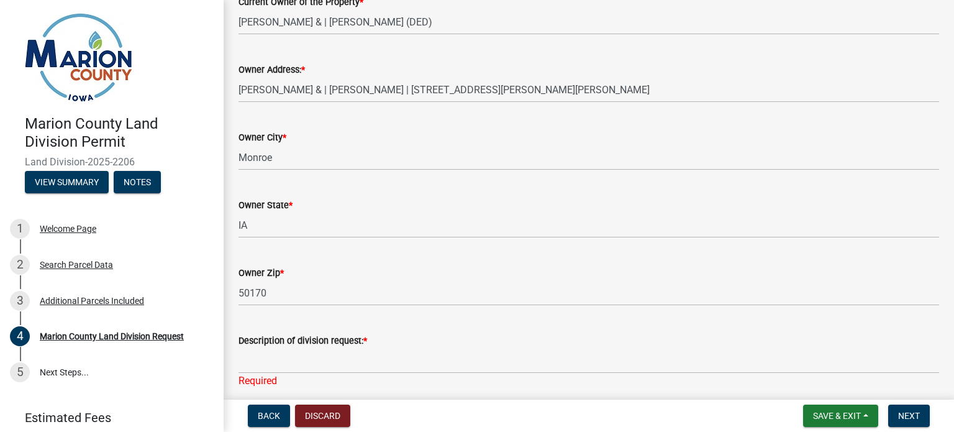
scroll to position [1041, 0]
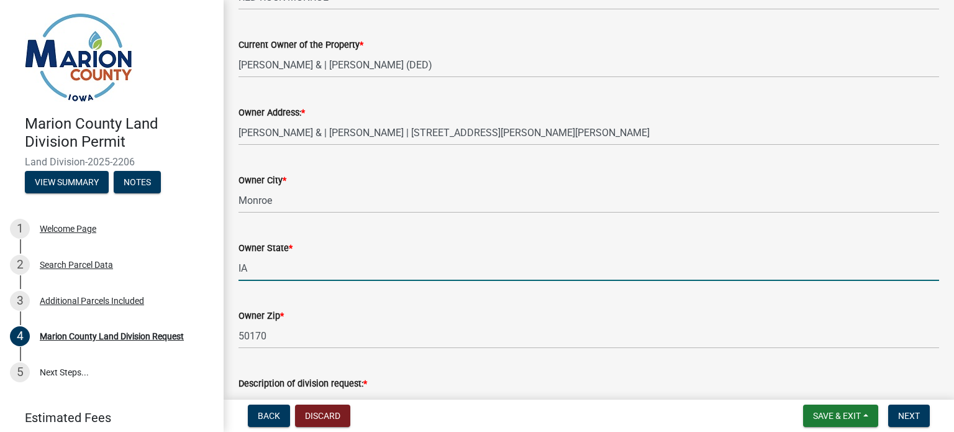
click at [285, 269] on input "IA" at bounding box center [589, 267] width 701 height 25
drag, startPoint x: 257, startPoint y: 269, endPoint x: 232, endPoint y: 272, distance: 25.0
click at [232, 272] on div "Owner State * IA" at bounding box center [589, 252] width 720 height 58
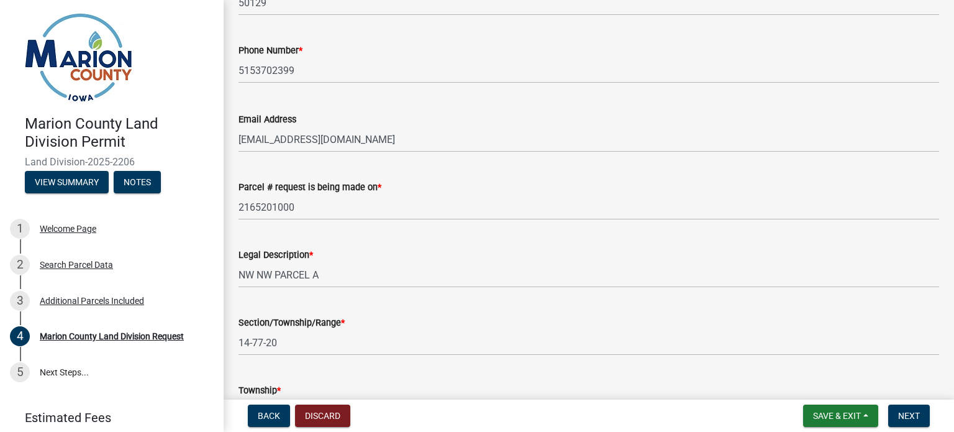
scroll to position [606, 0]
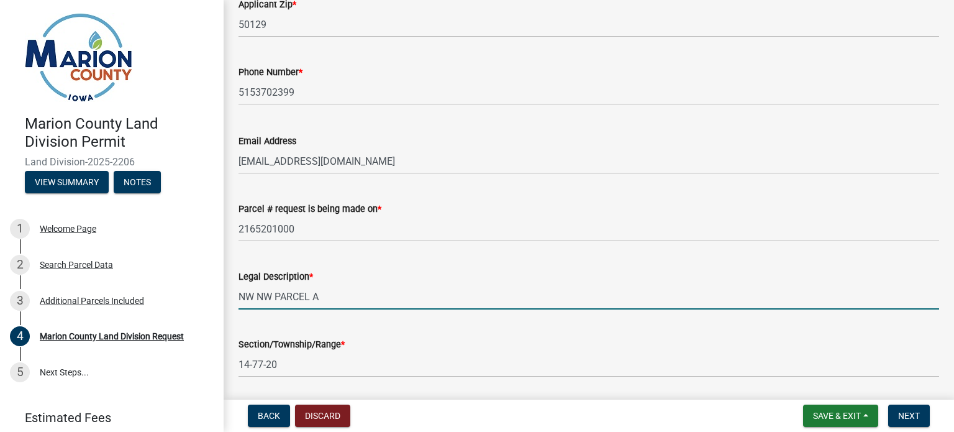
click at [321, 295] on input "NW NW PARCEL A" at bounding box center [589, 296] width 701 height 25
click at [303, 335] on div "Section/Township/Range * 14-77-20" at bounding box center [589, 348] width 701 height 58
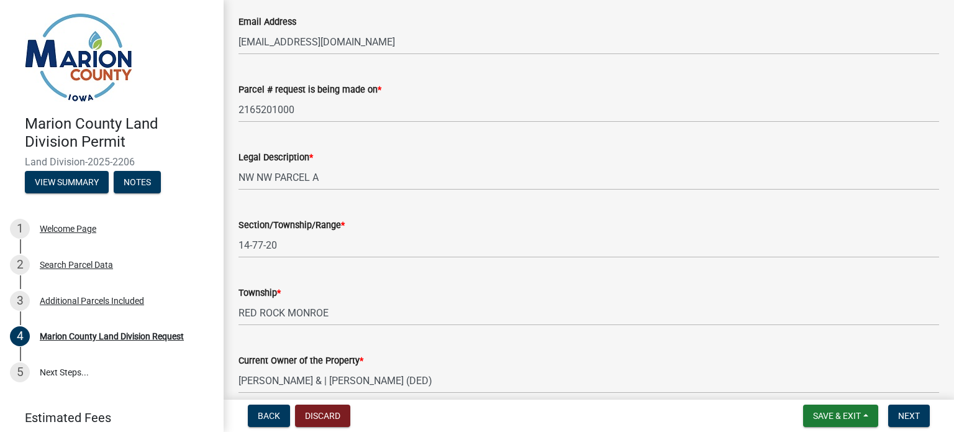
scroll to position [731, 0]
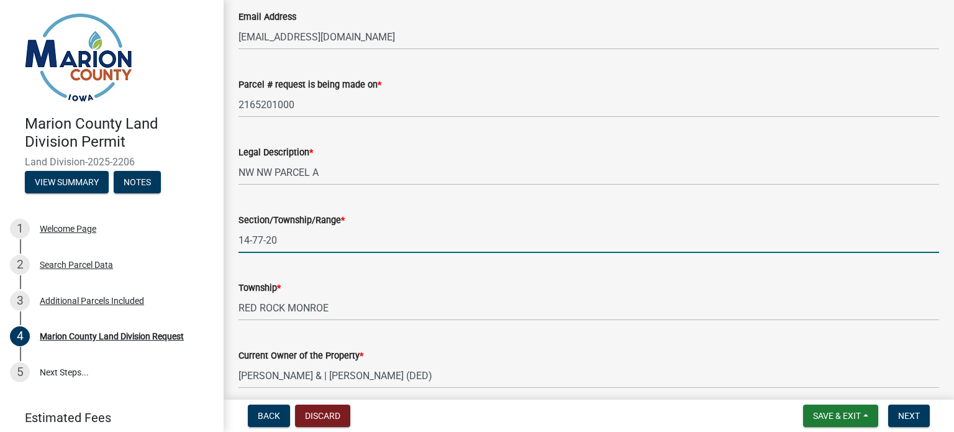
click at [310, 245] on input "14-77-20" at bounding box center [589, 239] width 701 height 25
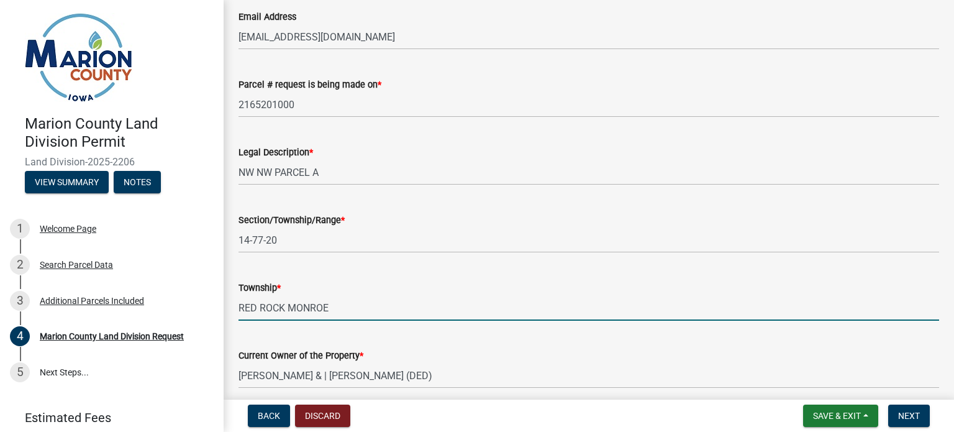
click at [318, 304] on input "RED ROCK MONROE" at bounding box center [589, 307] width 701 height 25
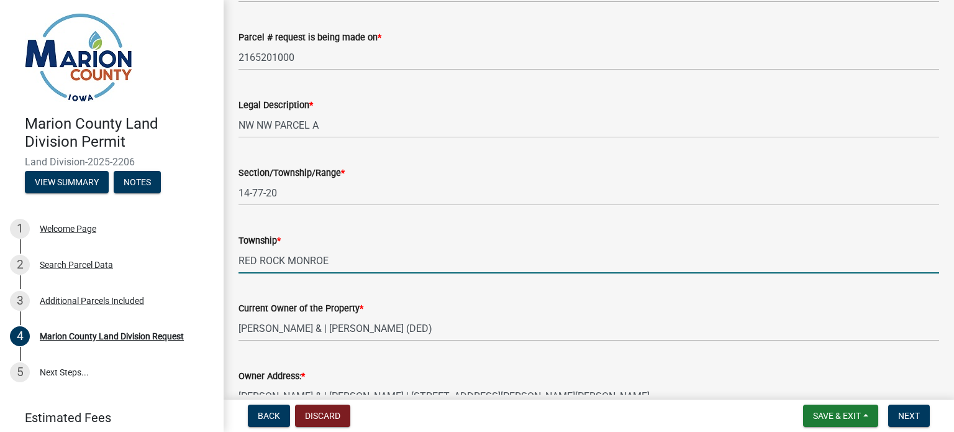
scroll to position [917, 0]
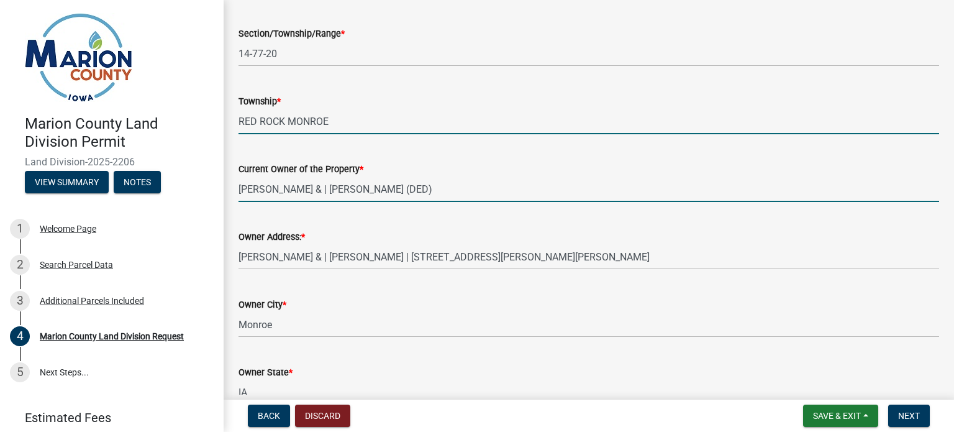
click at [342, 186] on input "Pendroy, Patrick L & | Pendroy, Karen L (DED)" at bounding box center [589, 188] width 701 height 25
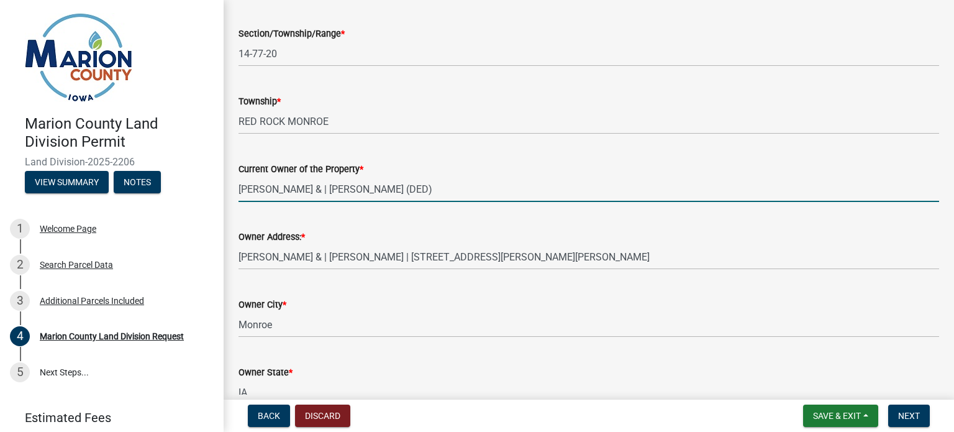
click at [341, 270] on wm-data-entity-input "Owner Address: * Pendroy, Patrick L & | Pendroy, Karen L | 1112 Carpenter St | …" at bounding box center [589, 246] width 701 height 68
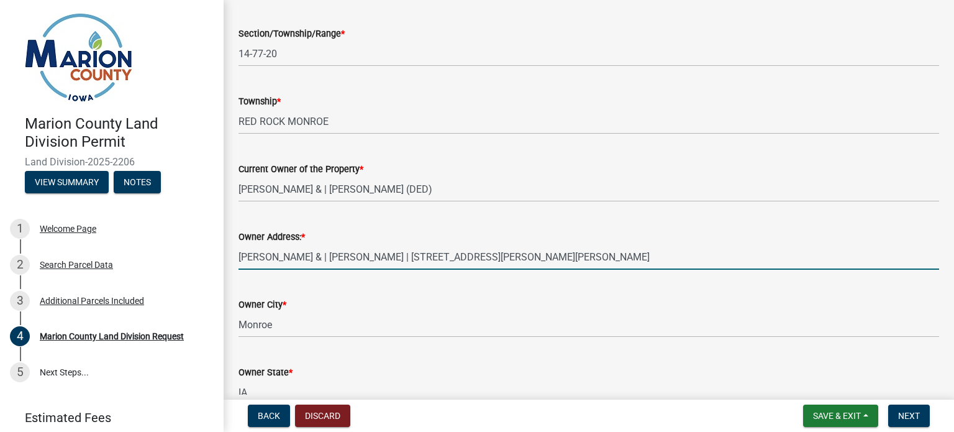
click at [338, 253] on input "Pendroy, Patrick L & | Pendroy, Karen L | 1112 Carpenter St | Monroe, IA 50170" at bounding box center [589, 256] width 701 height 25
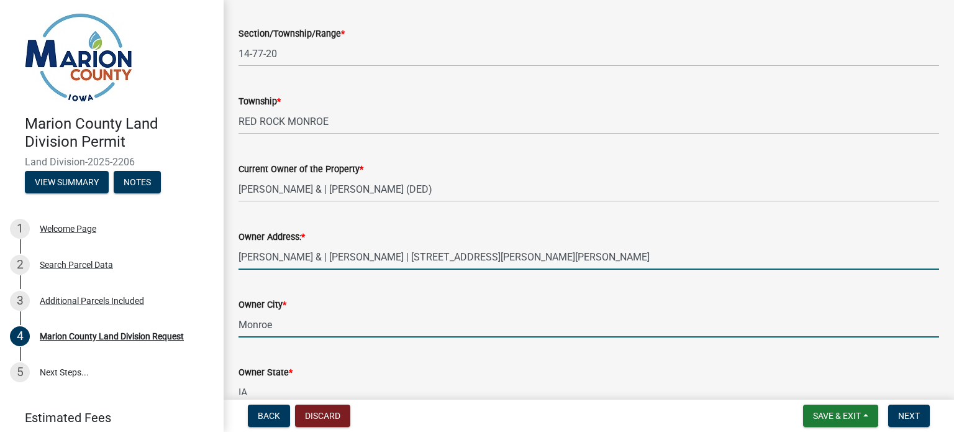
click at [318, 314] on input "Monroe" at bounding box center [589, 324] width 701 height 25
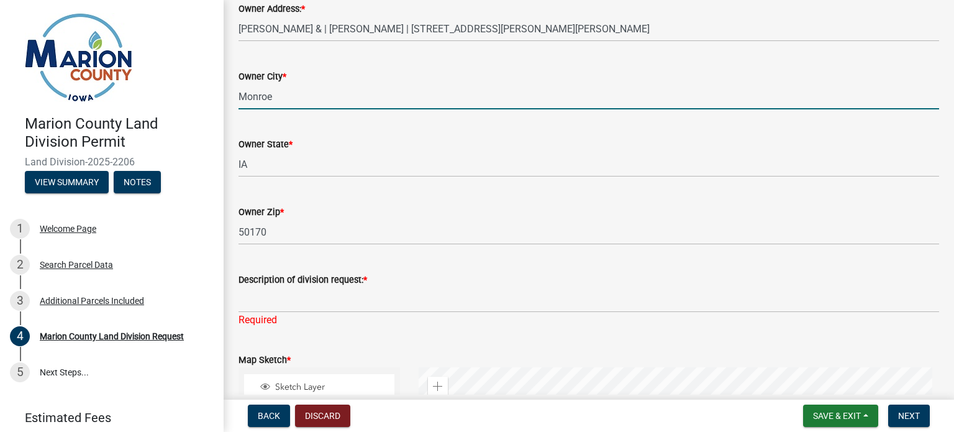
scroll to position [1228, 0]
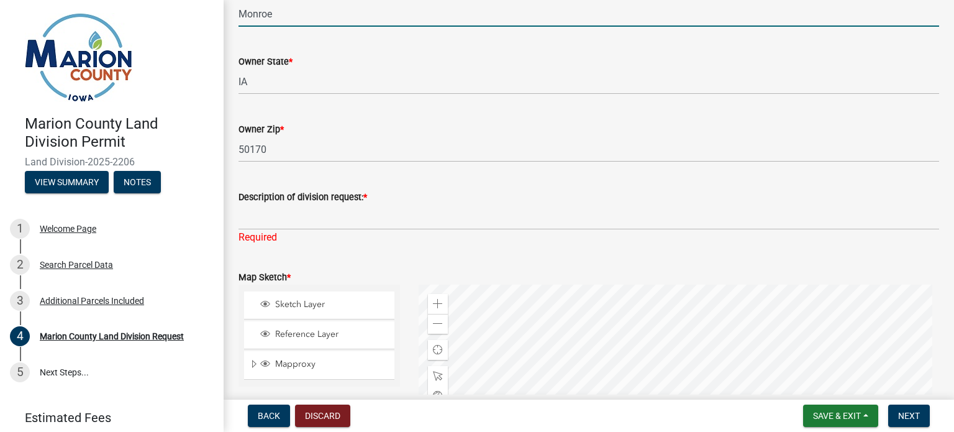
click at [266, 237] on div "Required" at bounding box center [589, 237] width 701 height 15
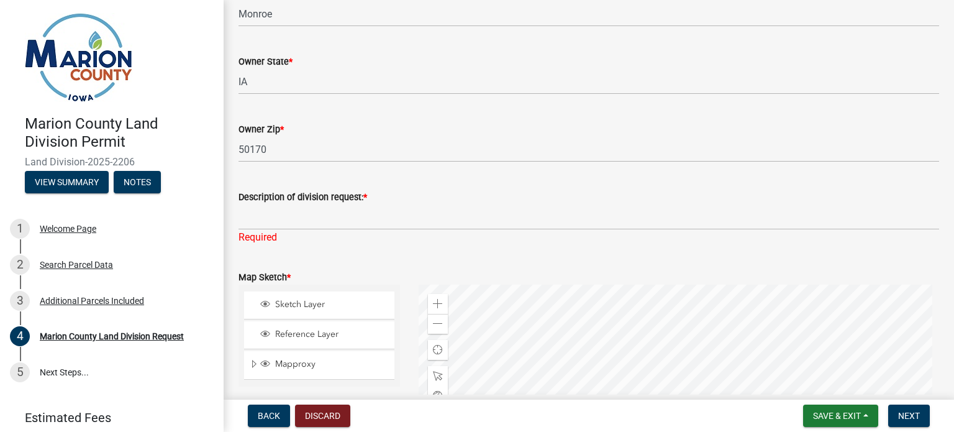
click at [288, 278] on span "*" at bounding box center [289, 277] width 4 height 11
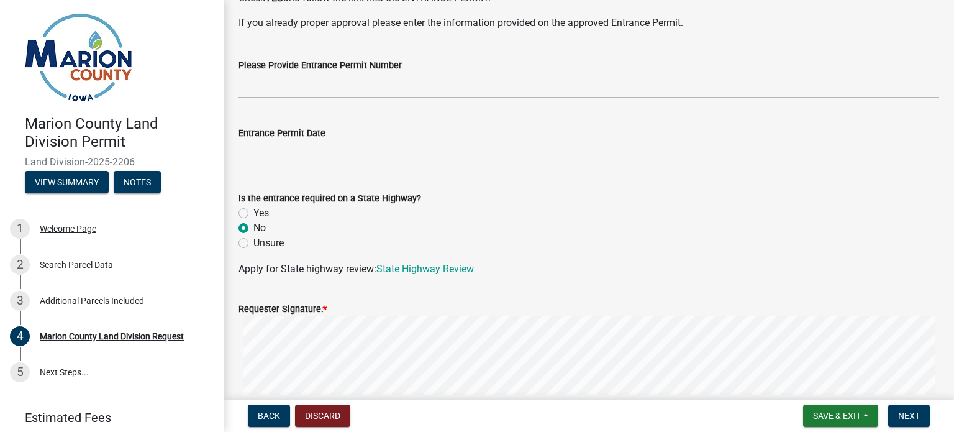
scroll to position [2346, 0]
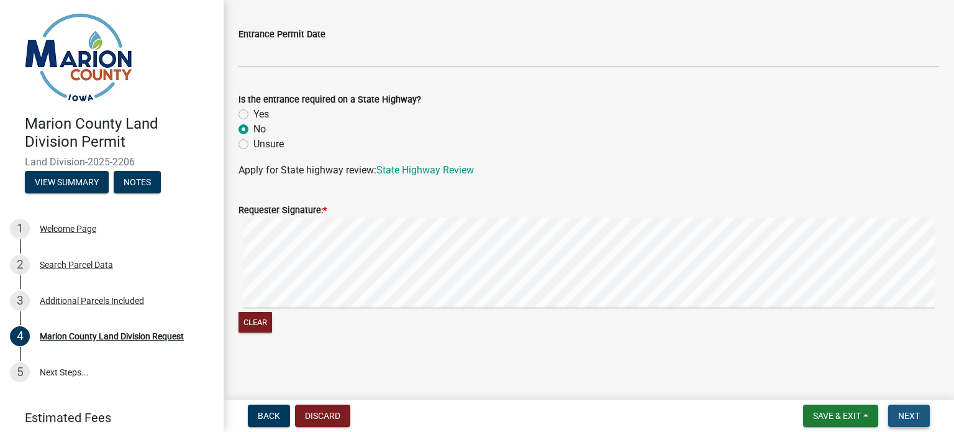
click at [921, 416] on button "Next" at bounding box center [910, 416] width 42 height 22
click at [50, 370] on link "5 Next Steps..." at bounding box center [112, 372] width 224 height 36
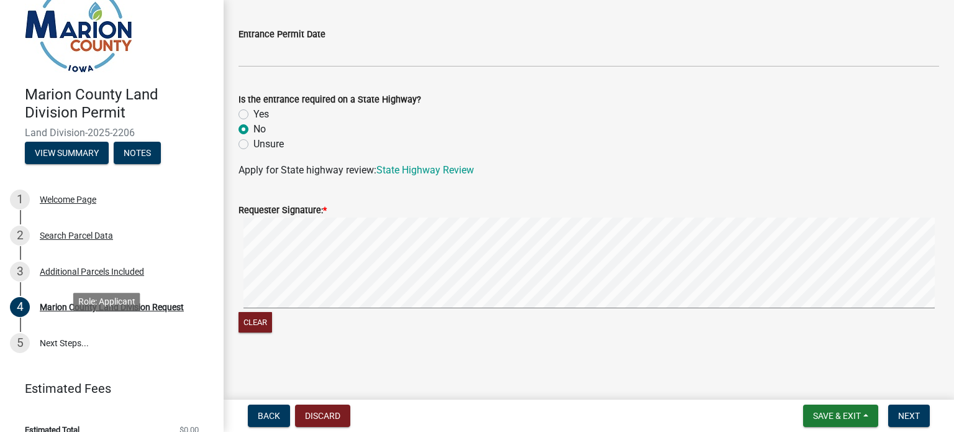
scroll to position [45, 0]
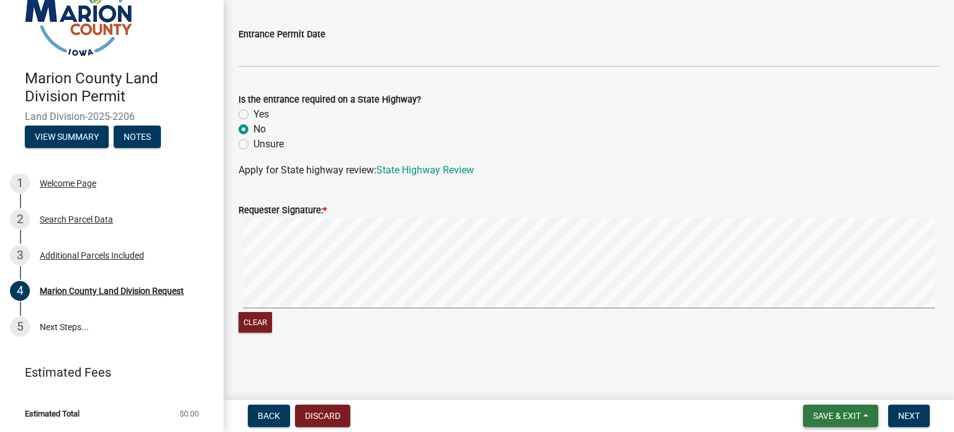
click at [819, 411] on span "Save & Exit" at bounding box center [837, 416] width 48 height 10
click at [807, 356] on button "Save" at bounding box center [828, 354] width 99 height 30
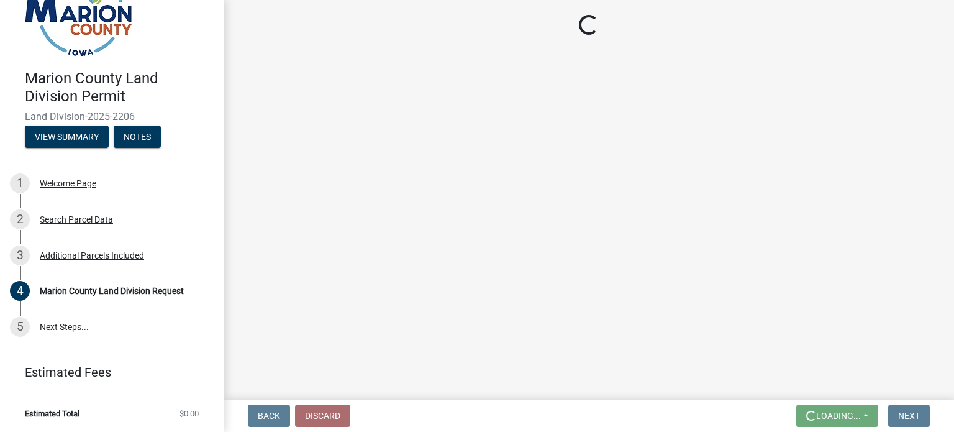
scroll to position [0, 0]
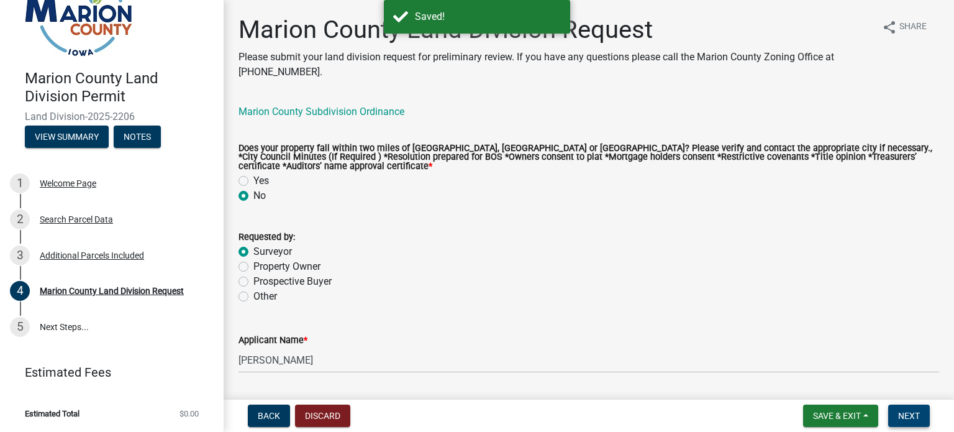
click at [910, 412] on span "Next" at bounding box center [910, 416] width 22 height 10
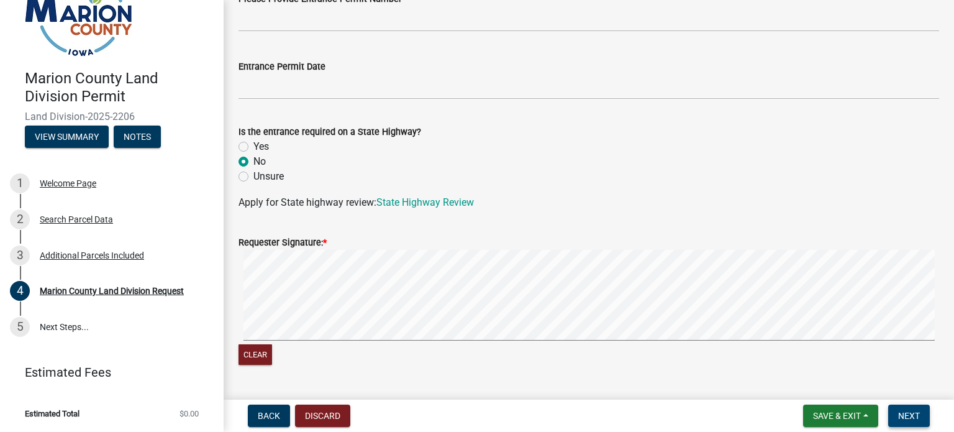
scroll to position [2346, 0]
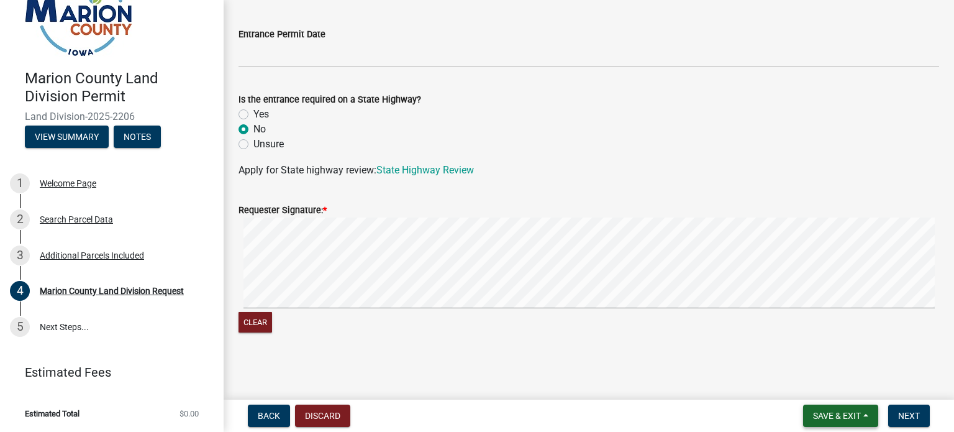
click at [815, 407] on button "Save & Exit" at bounding box center [840, 416] width 75 height 22
click at [820, 388] on button "Save & Exit" at bounding box center [828, 383] width 99 height 30
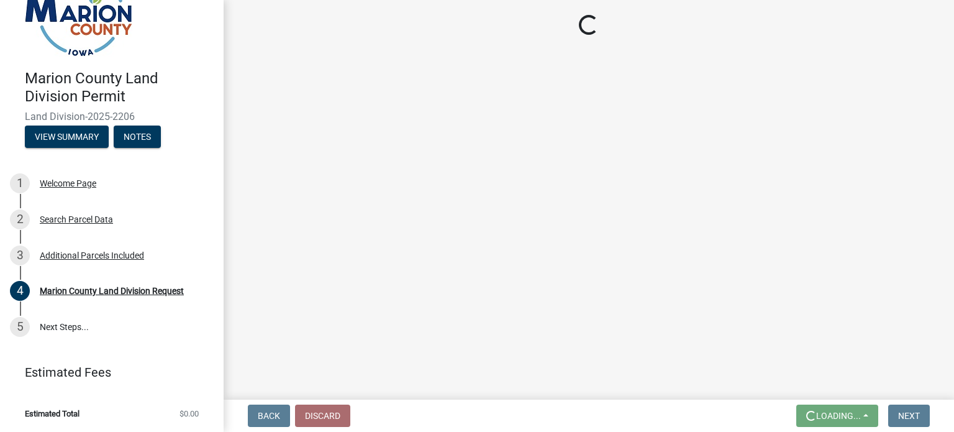
scroll to position [0, 0]
